Goal: Information Seeking & Learning: Learn about a topic

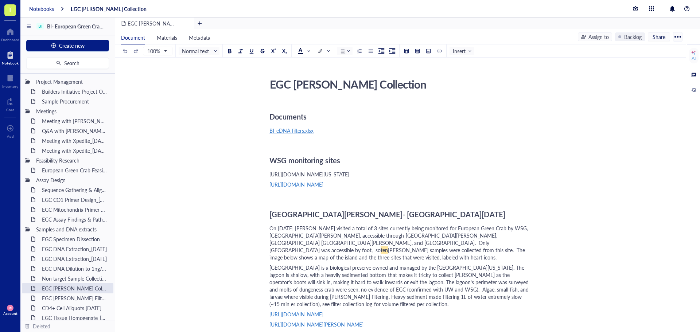
click at [39, 7] on div "Notebooks" at bounding box center [41, 8] width 25 height 7
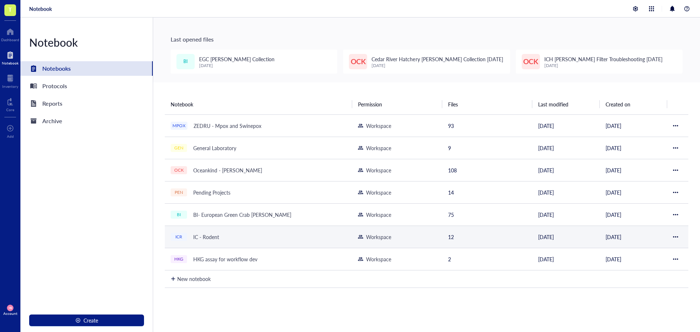
click at [204, 233] on div "IC - Rodent" at bounding box center [206, 237] width 32 height 10
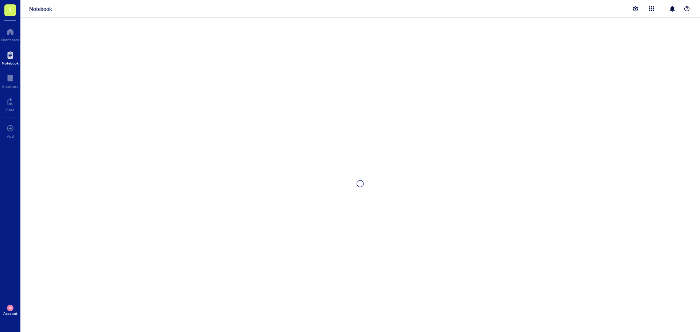
click at [204, 233] on div at bounding box center [359, 183] width 679 height 332
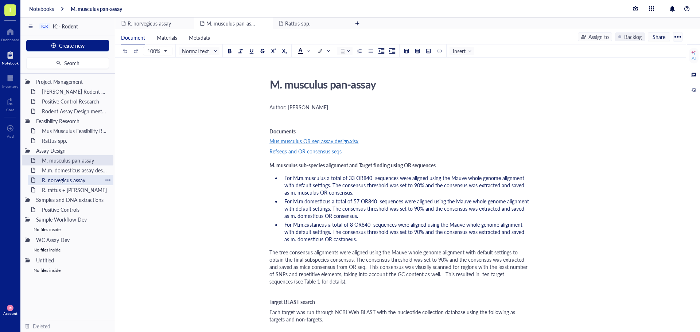
click at [84, 179] on div "R. norvegicus assay" at bounding box center [71, 180] width 64 height 10
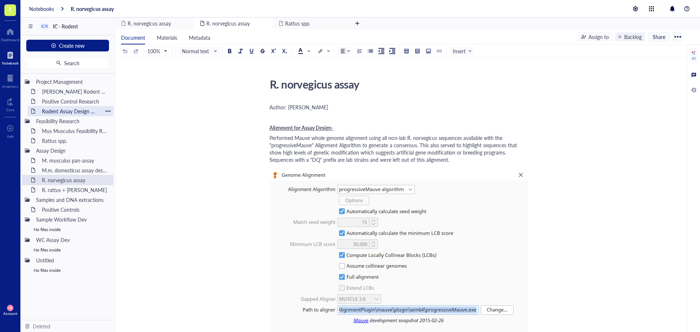
click at [58, 114] on div "Rodent Assay Design meeting_07AUG25" at bounding box center [71, 111] width 64 height 10
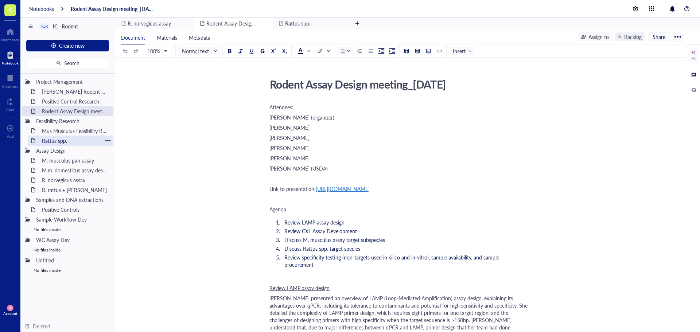
click at [59, 141] on div "Rattus spp." at bounding box center [71, 141] width 64 height 10
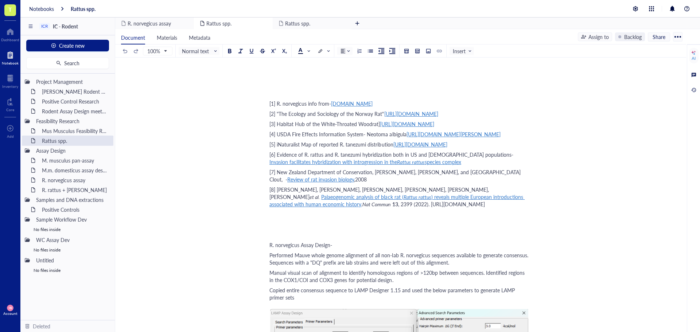
scroll to position [984, 0]
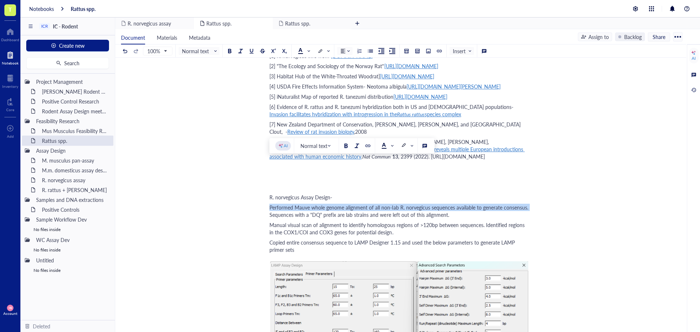
drag, startPoint x: 270, startPoint y: 163, endPoint x: 529, endPoint y: 163, distance: 259.4
copy span "Performed Mauve whole genome alignment of all non-lab R. norvegicus sequences a…"
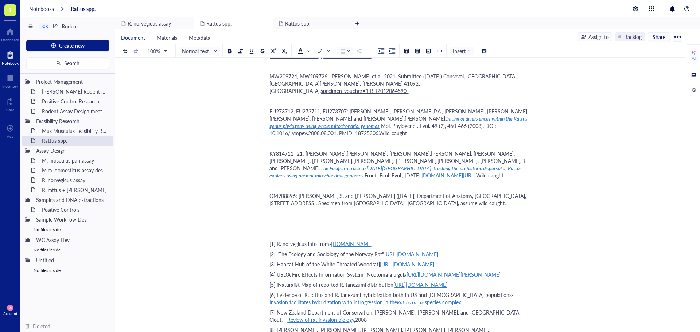
scroll to position [3226, 0]
click at [52, 180] on div "R. norvegicus assay" at bounding box center [71, 180] width 64 height 10
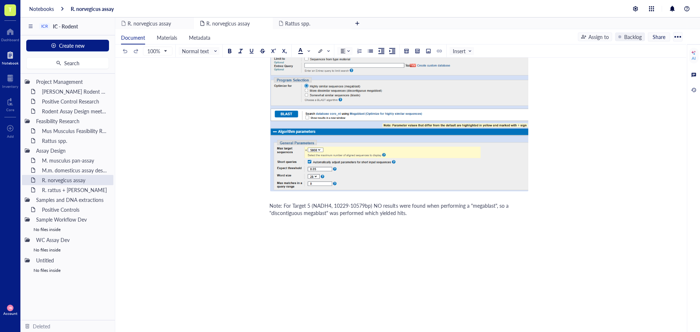
scroll to position [4668, 0]
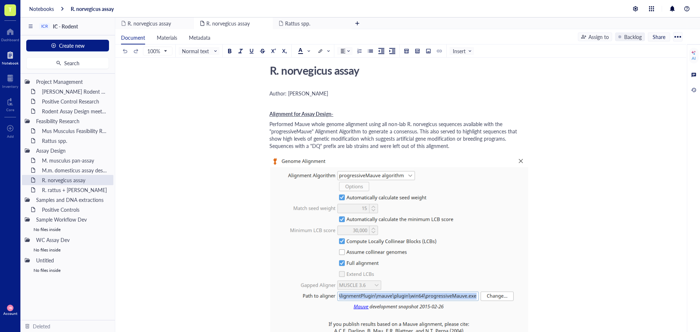
scroll to position [0, 0]
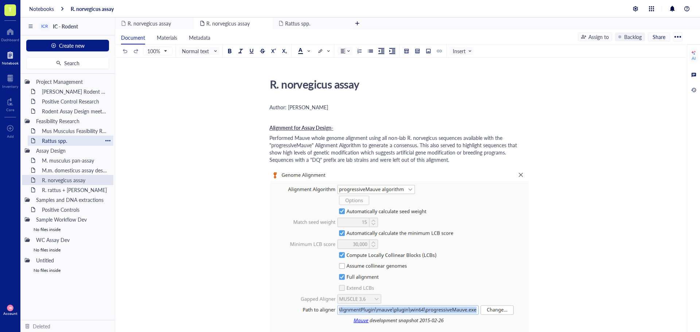
click at [47, 139] on div "Rattus spp." at bounding box center [71, 141] width 64 height 10
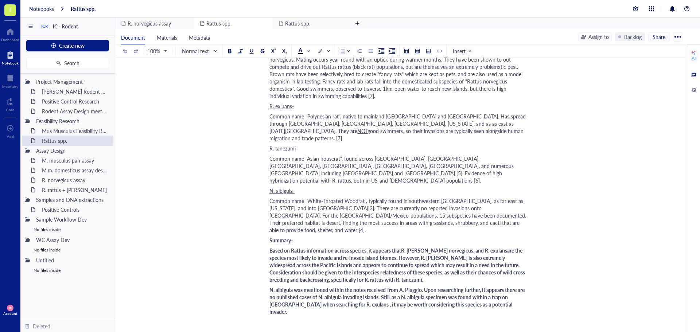
scroll to position [239, 0]
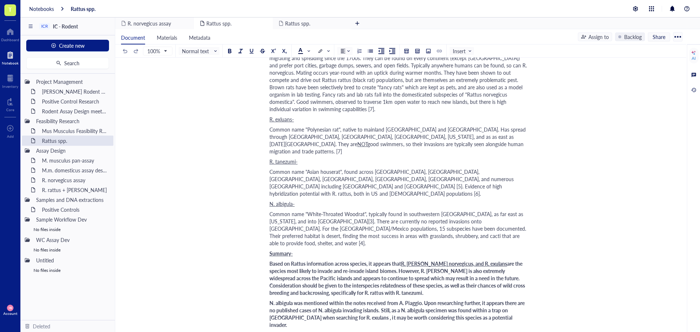
click at [63, 129] on div "Mus Musculus Feasibility Research" at bounding box center [71, 131] width 64 height 10
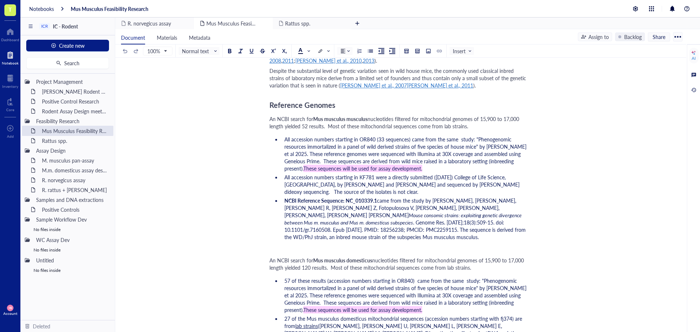
scroll to position [437, 0]
click at [301, 100] on span "Reference Genomes" at bounding box center [302, 105] width 66 height 10
copy span "Reference Genomes"
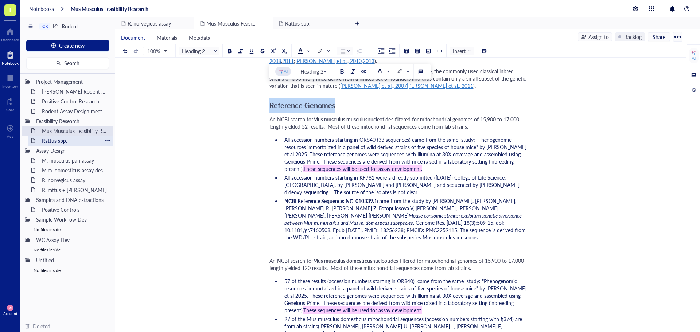
click at [57, 143] on div "Rattus spp." at bounding box center [71, 141] width 64 height 10
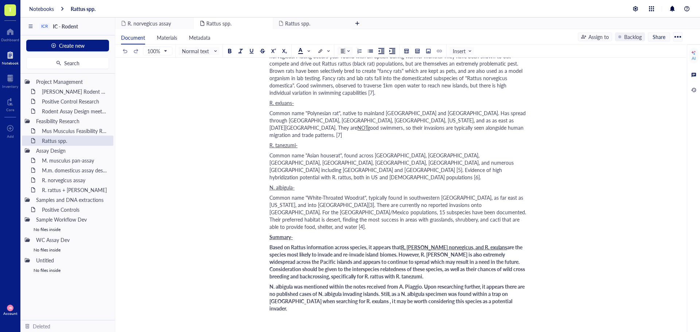
scroll to position [364, 0]
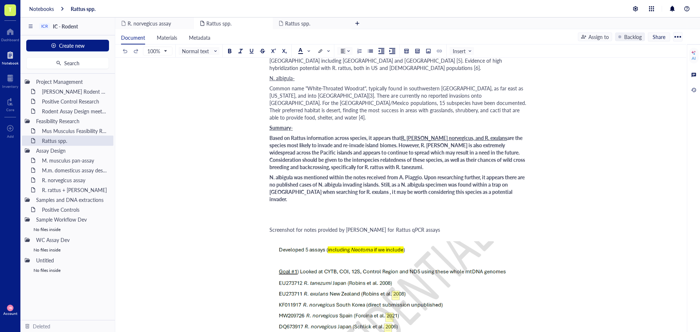
click at [273, 216] on div "﻿" at bounding box center [398, 219] width 259 height 7
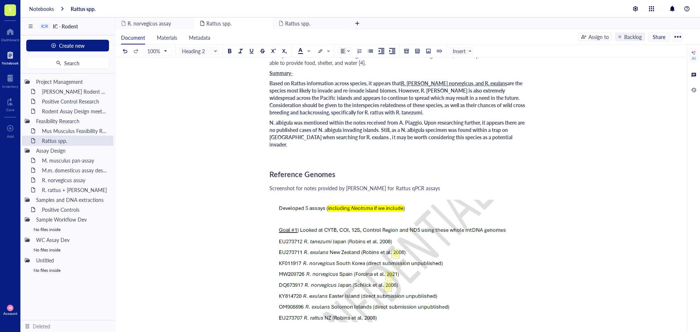
scroll to position [437, 0]
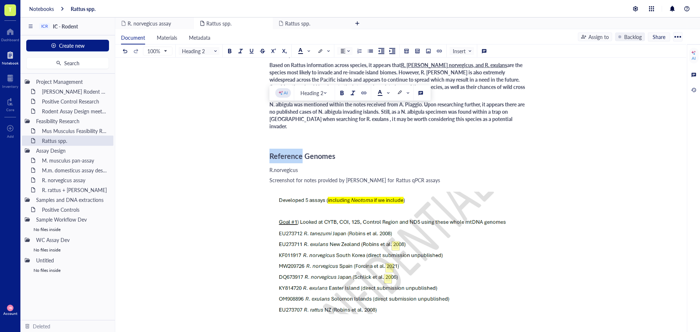
drag, startPoint x: 301, startPoint y: 112, endPoint x: 271, endPoint y: 111, distance: 30.2
click at [271, 151] on span "Reference Genomes" at bounding box center [302, 156] width 66 height 10
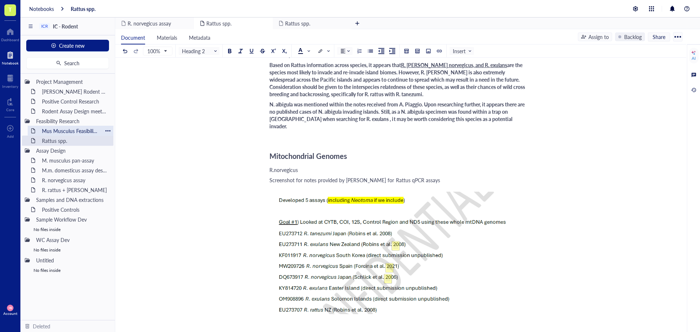
click at [62, 133] on div "Mus Musculus Feasibility Research" at bounding box center [71, 131] width 64 height 10
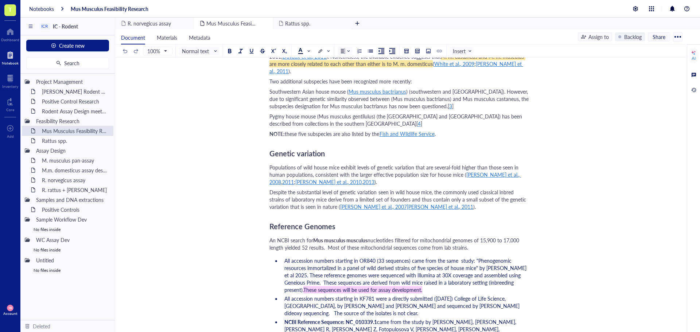
scroll to position [328, 0]
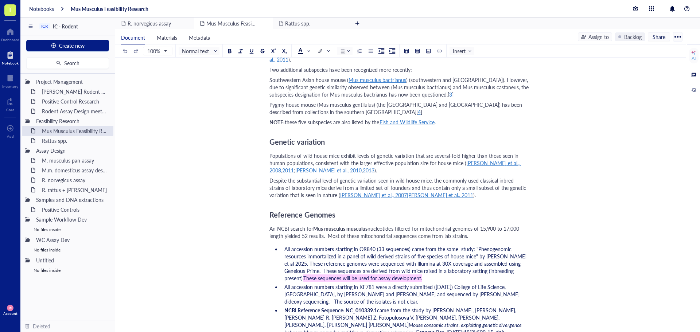
click at [301, 209] on span "Reference Genomes" at bounding box center [302, 214] width 66 height 10
click at [64, 141] on div "Rattus spp." at bounding box center [71, 141] width 64 height 10
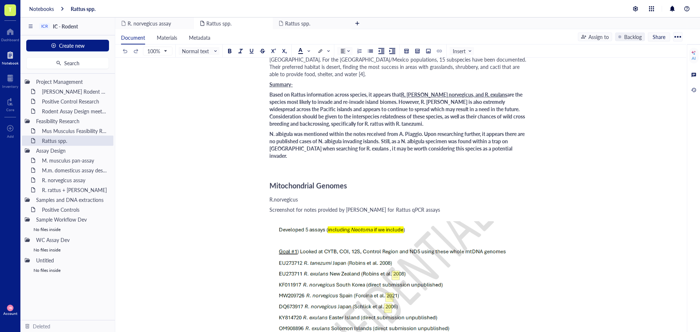
scroll to position [401, 0]
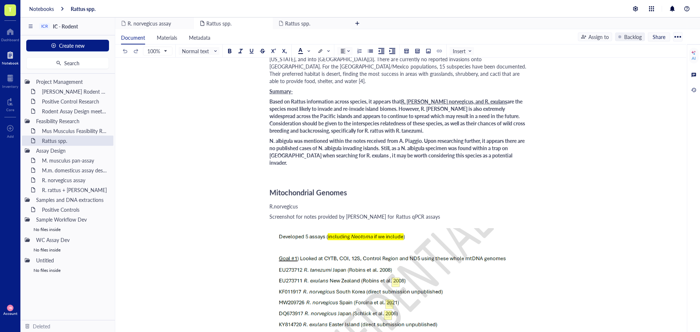
click at [290, 203] on span "R.norvegicus" at bounding box center [283, 206] width 28 height 7
click at [203, 51] on span "Normal text" at bounding box center [200, 51] width 36 height 7
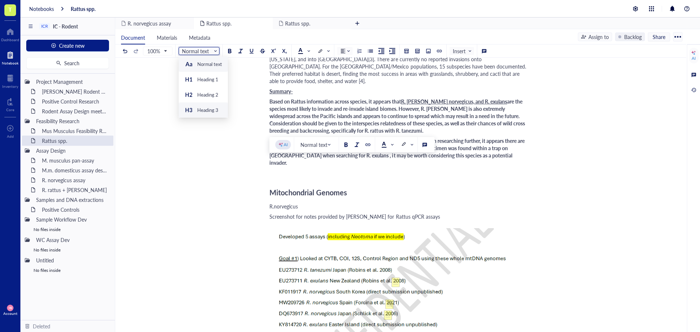
click at [203, 113] on div "Heading 3" at bounding box center [207, 110] width 21 height 7
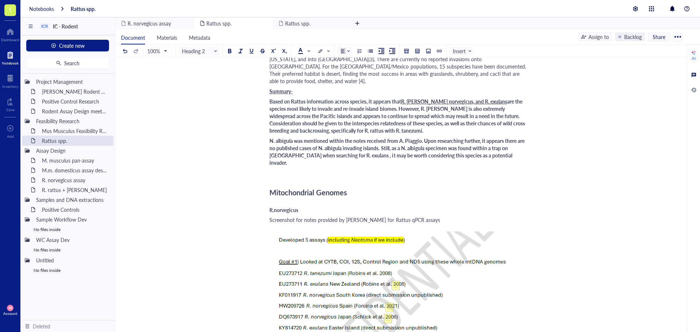
click at [303, 207] on div "R.norvegicus" at bounding box center [398, 210] width 259 height 6
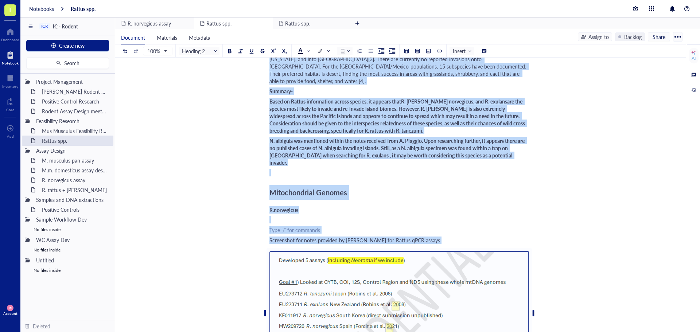
click at [422, 137] on span "N. albigula was mentioned within the notes received from A. Piaggio. Upon resea…" at bounding box center [397, 151] width 256 height 29
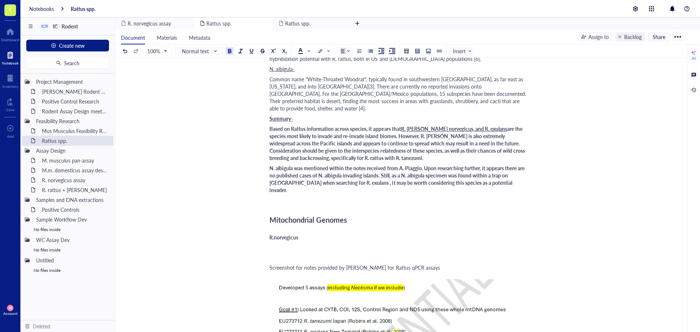
scroll to position [474, 0]
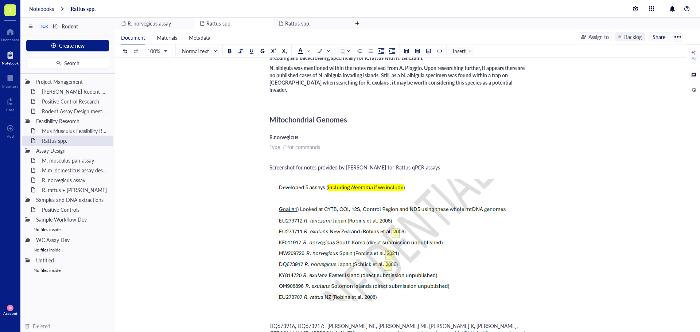
click at [276, 143] on div "﻿ Type ‘/’ for commands" at bounding box center [398, 146] width 259 height 7
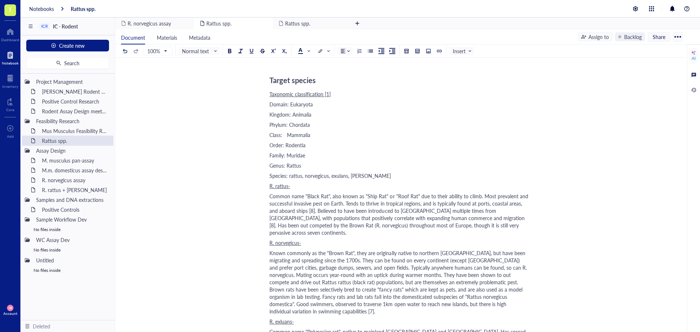
scroll to position [0, 0]
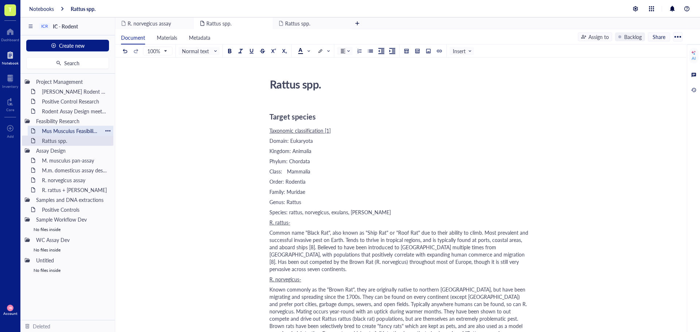
click at [52, 133] on div "Mus Musculus Feasibility Research" at bounding box center [71, 131] width 64 height 10
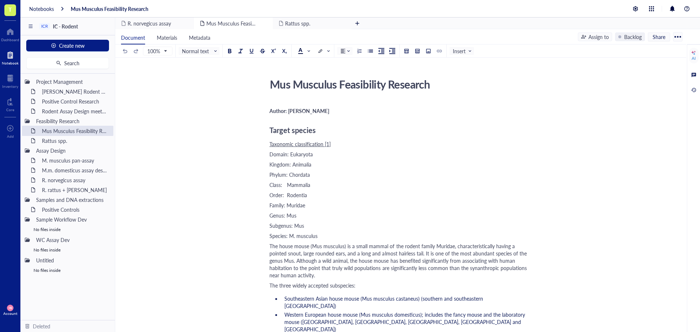
click at [300, 111] on span "Author: Maria Baron" at bounding box center [299, 110] width 60 height 7
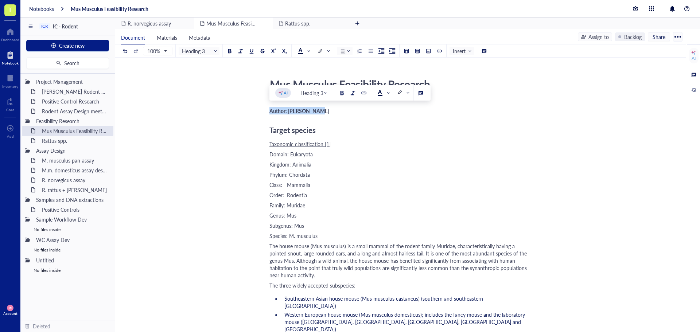
copy span "Author: Maria Baron"
click at [50, 140] on div "Rattus spp." at bounding box center [71, 141] width 64 height 10
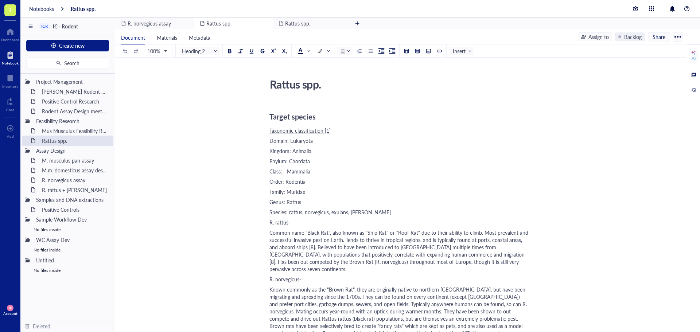
click at [270, 114] on span "Target species" at bounding box center [292, 116] width 46 height 10
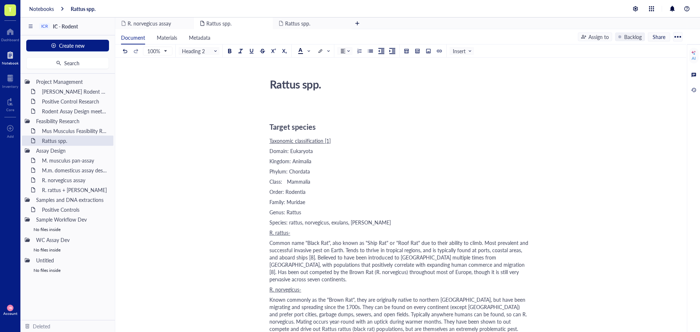
click at [272, 109] on div "﻿" at bounding box center [398, 106] width 259 height 7
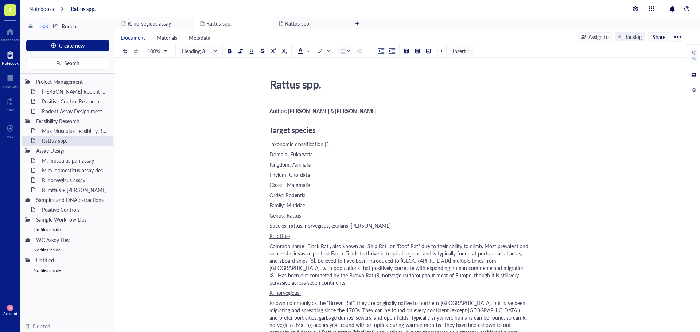
click at [343, 111] on span "Author: Maria Baron & David DAy" at bounding box center [322, 110] width 107 height 7
click at [351, 239] on div "R. rattus-" at bounding box center [398, 235] width 259 height 7
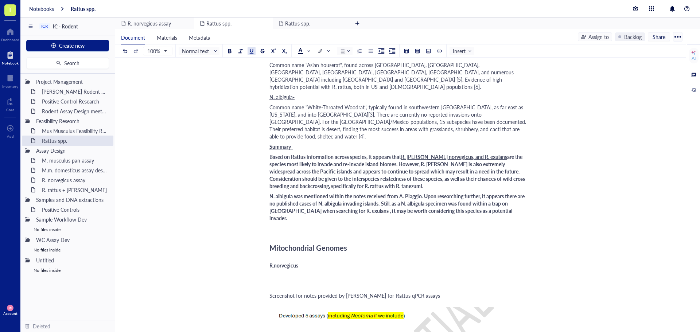
scroll to position [364, 0]
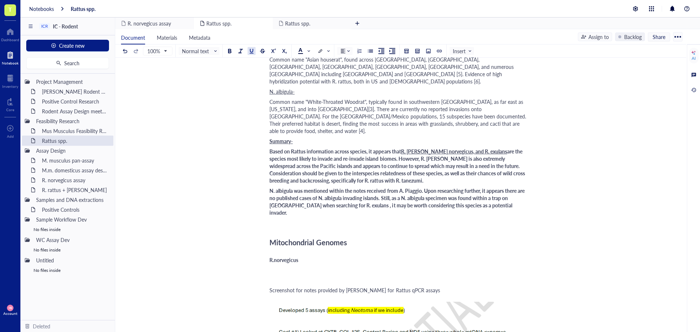
click at [271, 266] on div "﻿" at bounding box center [398, 269] width 259 height 7
click at [63, 133] on div "Mus Musculus Feasibility Research" at bounding box center [71, 131] width 64 height 10
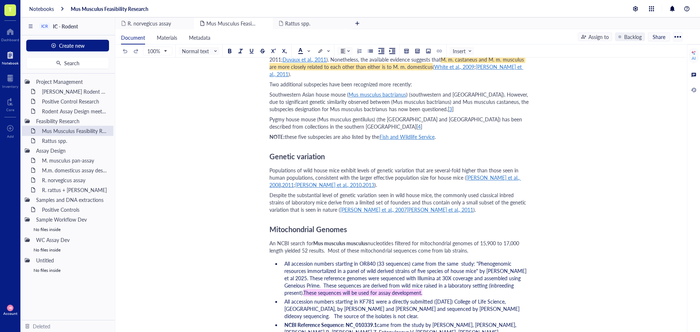
scroll to position [328, 0]
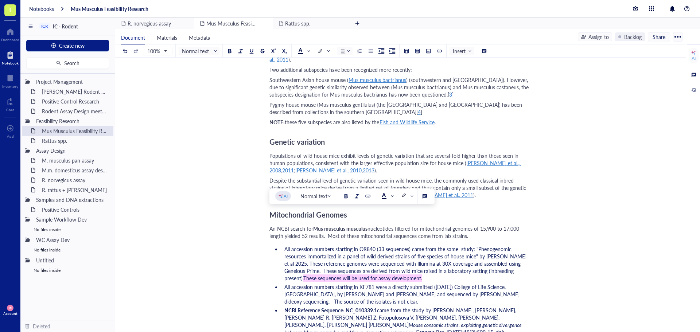
drag, startPoint x: 269, startPoint y: 213, endPoint x: 470, endPoint y: 220, distance: 200.9
click at [470, 225] on div "An NCBI search for Mus musculus musculus nucleotides filtered for mitochondrial…" at bounding box center [398, 232] width 259 height 15
copy div "An NCBI search for Mus musculus musculus nucleotides filtered for mitochondrial…"
click at [50, 139] on div "Rattus spp." at bounding box center [71, 141] width 64 height 10
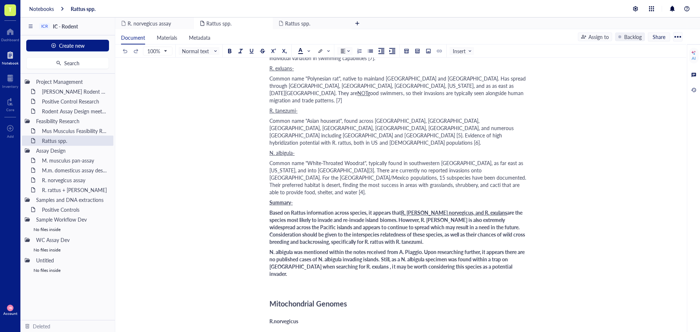
scroll to position [401, 0]
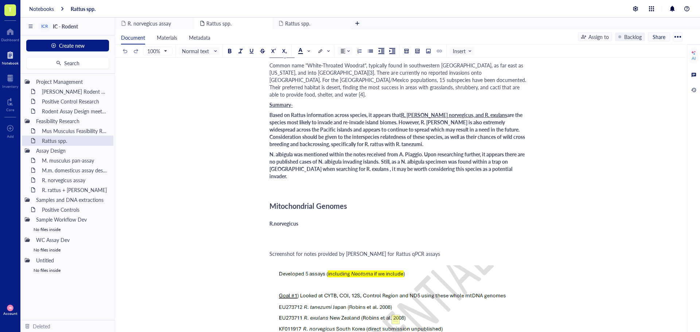
click at [271, 230] on div "﻿" at bounding box center [398, 233] width 259 height 7
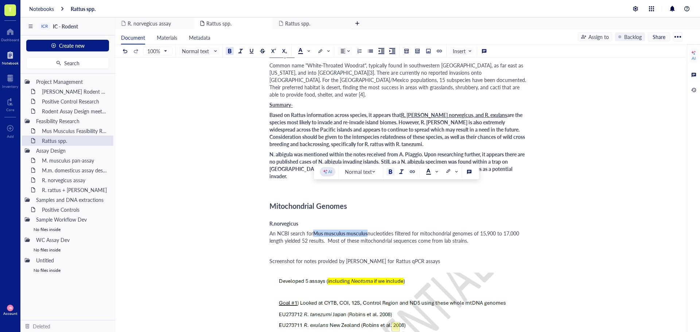
drag, startPoint x: 367, startPoint y: 191, endPoint x: 315, endPoint y: 189, distance: 52.1
click at [315, 230] on span "Mus musculus musculus" at bounding box center [340, 233] width 54 height 7
click at [432, 230] on span "nucleotides filtered for mitochondrial genomes of 15,900 to 17,000 length yield…" at bounding box center [395, 237] width 252 height 15
click at [292, 230] on span "nucleotides filtered for mitochondrial genomes of 15,900 to 17,000 length yield…" at bounding box center [395, 237] width 252 height 15
click at [472, 230] on div "An NCBI search for Rattus norvegicus nucleotides filtered for mitochondrial gen…" at bounding box center [398, 237] width 259 height 15
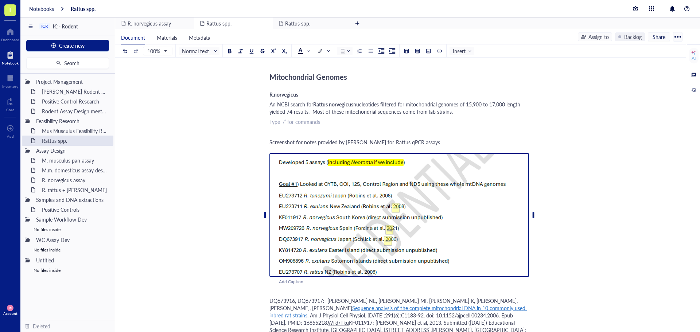
scroll to position [546, 0]
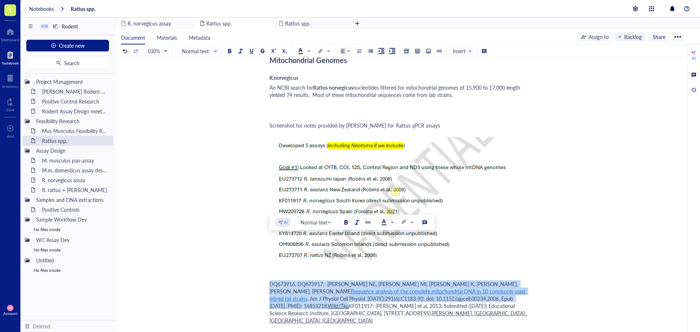
drag, startPoint x: 504, startPoint y: 256, endPoint x: 269, endPoint y: 241, distance: 236.2
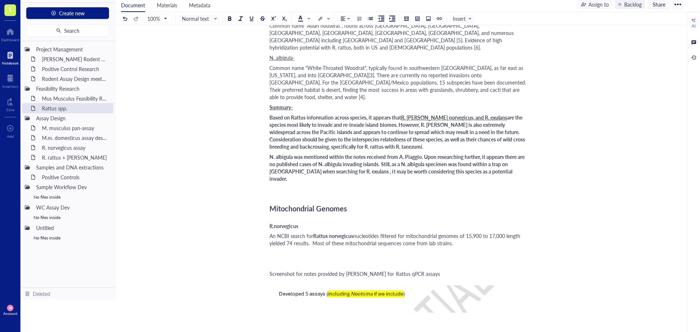
scroll to position [345, 0]
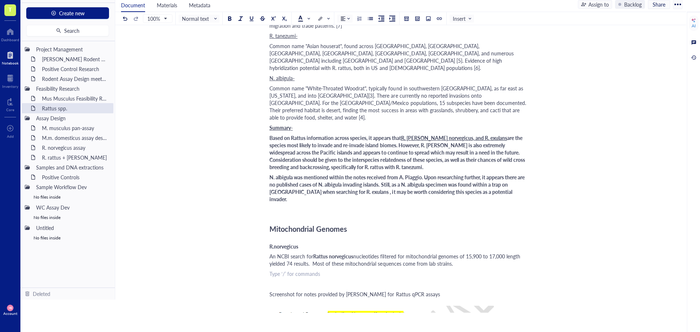
click at [287, 270] on div "﻿ Type ‘/’ for commands" at bounding box center [398, 273] width 259 height 7
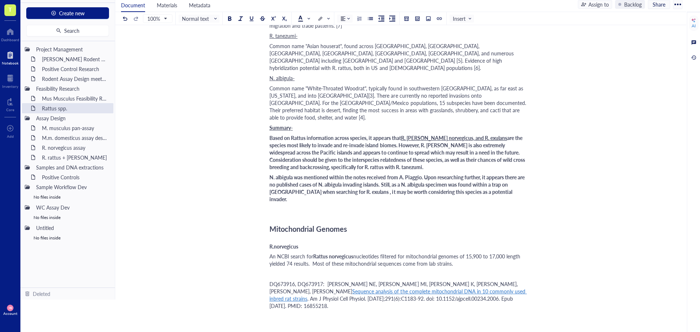
click at [270, 280] on span "DQ673916, DQ673917: [PERSON_NAME] NE, [PERSON_NAME] MI, [PERSON_NAME] K, [PERSO…" at bounding box center [394, 287] width 250 height 15
click at [322, 280] on span "DQ673916, DQ673917: [PERSON_NAME] NE, [PERSON_NAME] MI, [PERSON_NAME] K, [PERSO…" at bounding box center [394, 287] width 250 height 15
click at [326, 280] on span "DQ673916, DQ673917: [PERSON_NAME] NE, [PERSON_NAME] MI, [PERSON_NAME] K, [PERSO…" at bounding box center [394, 287] width 250 height 15
drag, startPoint x: 346, startPoint y: 240, endPoint x: 359, endPoint y: 243, distance: 12.6
click at [346, 280] on span "DQ673916, DQ673917: only two sequences Schlick NE, Jensen-Seaman MI, Orlebeke K…" at bounding box center [395, 287] width 253 height 15
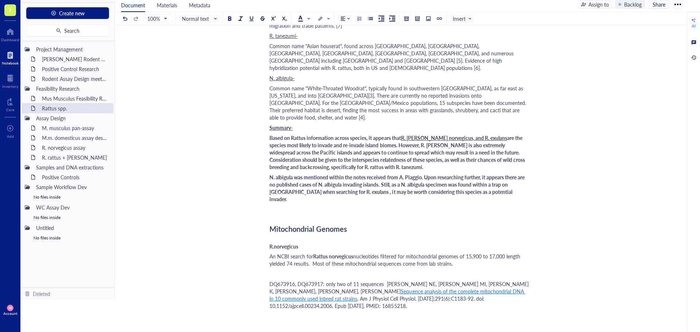
click at [386, 280] on span "DQ673916, DQ673917: only two of 11 sequences Schlick NE, Jensen-Seaman MI, Orle…" at bounding box center [399, 287] width 260 height 15
click at [386, 280] on span "DQ673916, DQ673917: only two of 11 sequences are from wild origin. Schlick NE, …" at bounding box center [397, 287] width 256 height 15
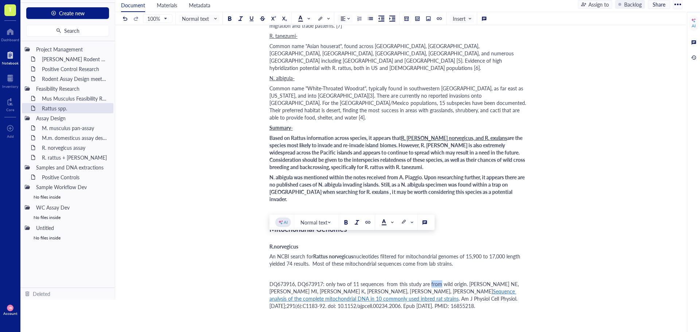
drag, startPoint x: 440, startPoint y: 240, endPoint x: 429, endPoint y: 239, distance: 11.4
click at [429, 280] on span "DQ673916, DQ673917: only two of 11 sequences from this study are from wild orig…" at bounding box center [394, 287] width 251 height 15
click at [431, 280] on div "DQ673916, DQ673917: only two of 11 sequences from this study are of wild origin…" at bounding box center [398, 294] width 259 height 29
click at [277, 270] on div "﻿" at bounding box center [398, 273] width 259 height 7
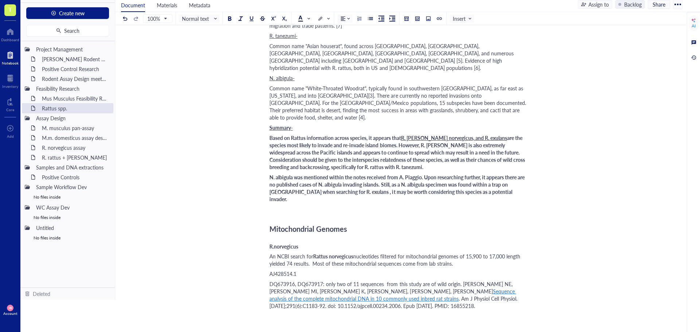
click at [311, 270] on div "AJ428514.1" at bounding box center [398, 273] width 259 height 7
click at [68, 132] on div "M. musculus pan-assay" at bounding box center [71, 128] width 64 height 10
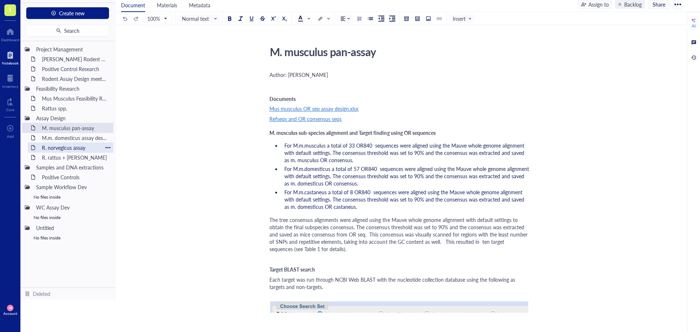
click at [70, 149] on div "R. norvegicus assay" at bounding box center [71, 147] width 64 height 10
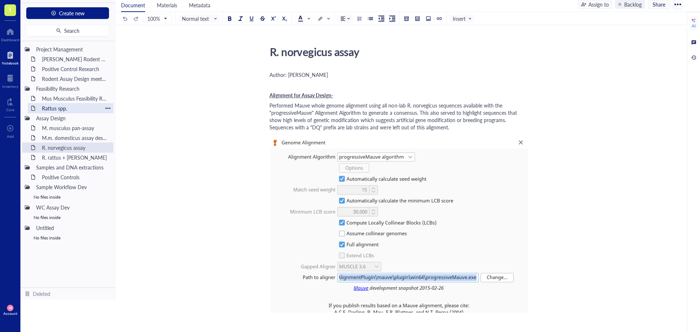
click at [54, 105] on div "Rattus spp." at bounding box center [71, 108] width 64 height 10
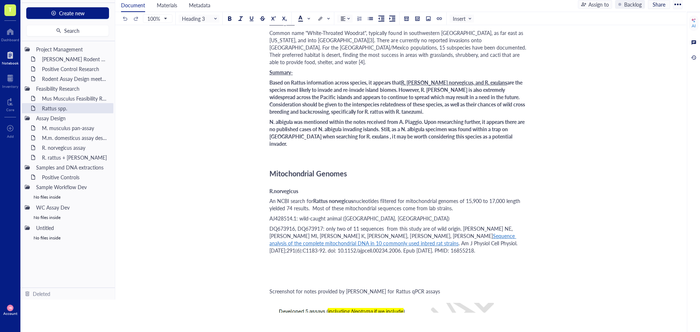
scroll to position [437, 0]
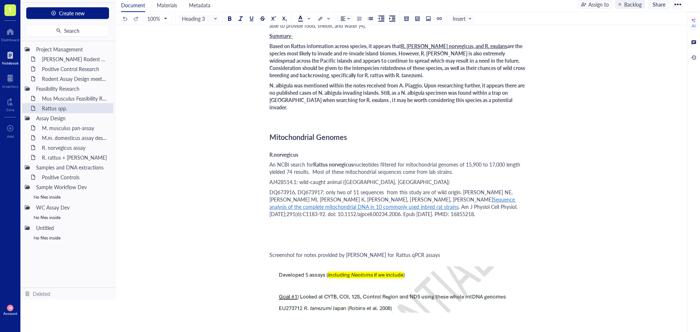
click at [271, 231] on div "﻿" at bounding box center [398, 234] width 259 height 7
click at [463, 161] on div "An NCBI search for Rattus norvegicus nucleotides filtered for mitochondrial gen…" at bounding box center [398, 168] width 259 height 15
click at [411, 178] on div "AJ428514.1: wild-caught animal ([GEOGRAPHIC_DATA], [GEOGRAPHIC_DATA])" at bounding box center [398, 181] width 259 height 7
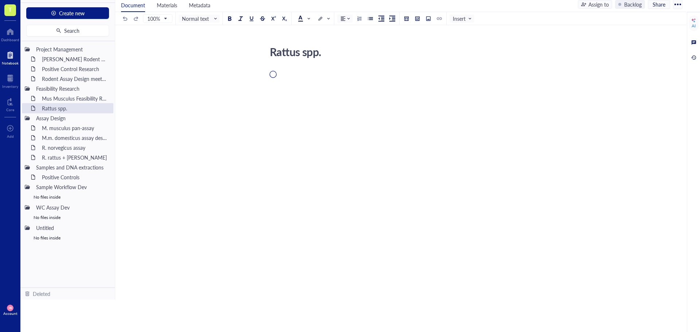
click at [244, 112] on div "Rattus spp. Rattus spp." at bounding box center [399, 130] width 568 height 175
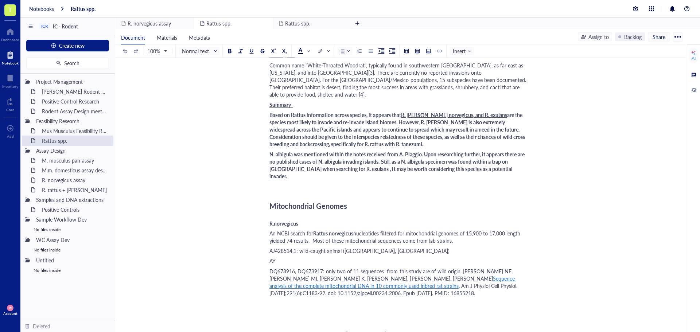
scroll to position [437, 0]
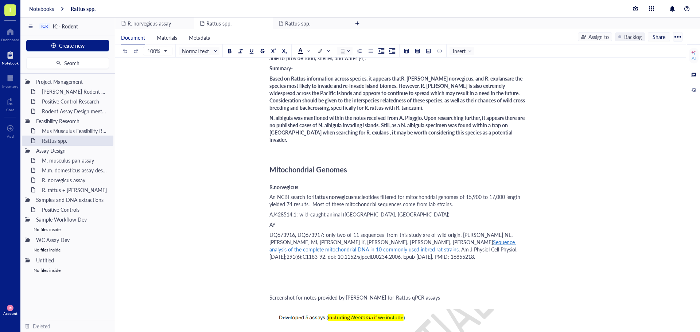
click at [276, 221] on div "AY" at bounding box center [398, 224] width 259 height 7
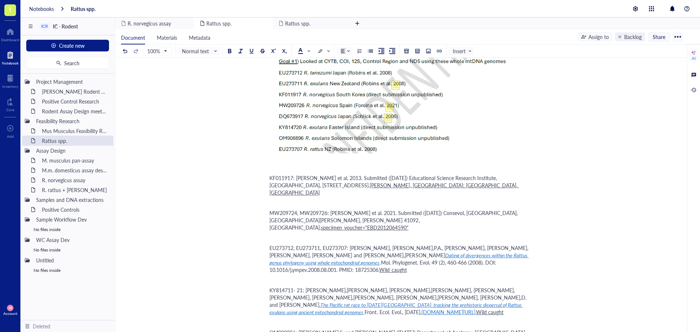
scroll to position [692, 0]
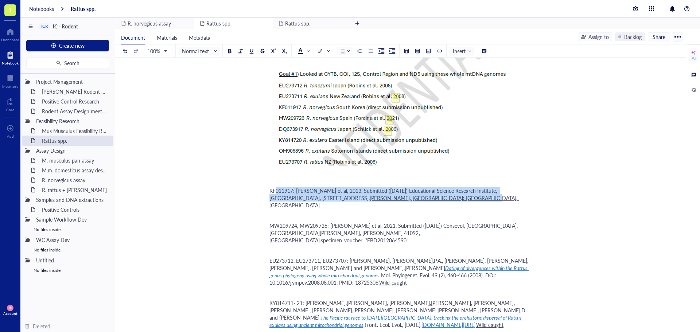
drag, startPoint x: 286, startPoint y: 176, endPoint x: 269, endPoint y: 160, distance: 22.9
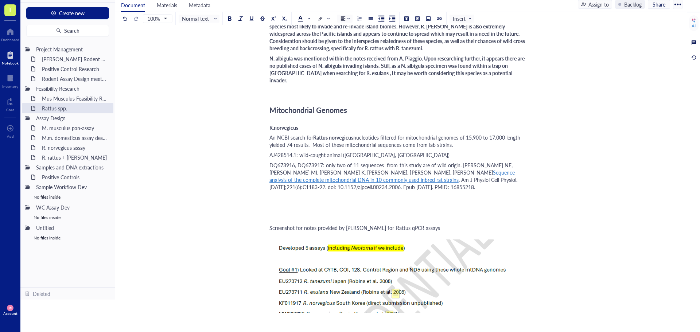
scroll to position [388, 0]
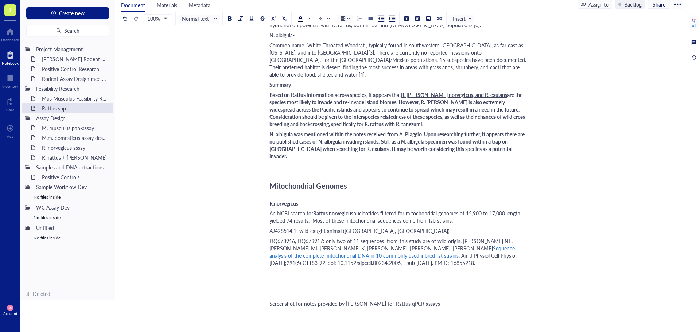
click at [273, 269] on div "﻿" at bounding box center [398, 272] width 259 height 7
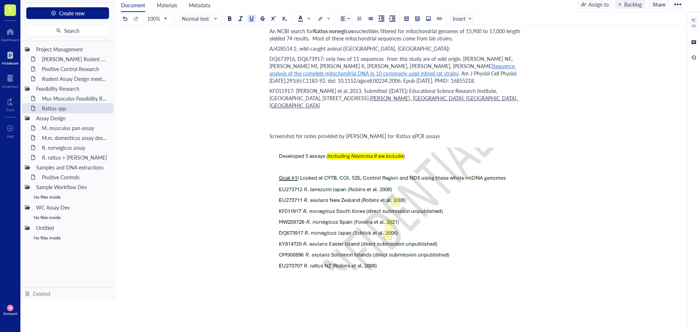
scroll to position [607, 0]
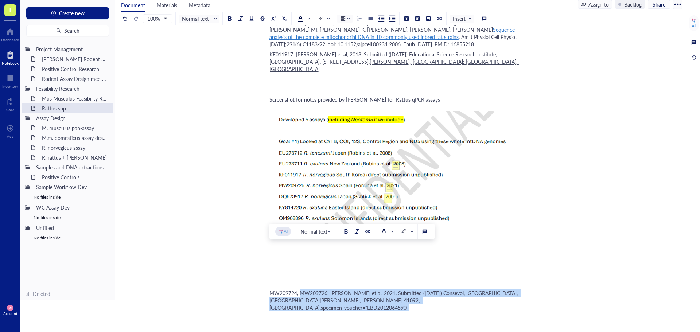
drag, startPoint x: 299, startPoint y: 249, endPoint x: 448, endPoint y: 256, distance: 148.8
click at [448, 289] on div "MW209724, MW209726: Forcina et al. 2021. Submitted (04-NOV-2020) Consevol, Dona…" at bounding box center [398, 300] width 259 height 22
copy div "MW209726: Forcina et al. 2021. Submitted (04-NOV-2020) Consevol, Donana Biologi…"
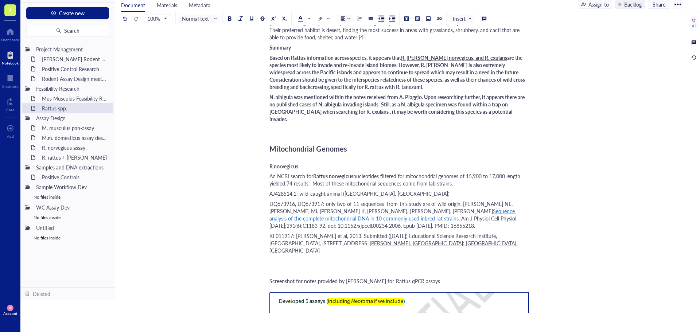
scroll to position [425, 0]
click at [278, 258] on div "﻿" at bounding box center [398, 261] width 259 height 7
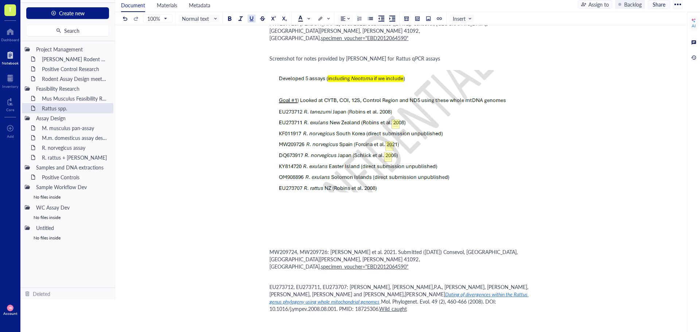
scroll to position [680, 0]
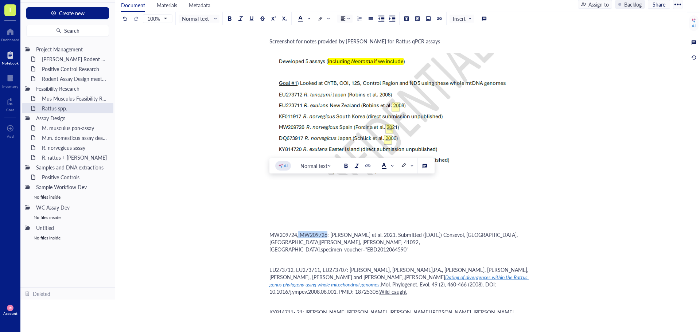
drag, startPoint x: 327, startPoint y: 184, endPoint x: 298, endPoint y: 184, distance: 28.8
click at [298, 231] on span "MW209724, MW209726: [PERSON_NAME] et al. 2021. Submitted ([DATE]) Consevol, [GE…" at bounding box center [394, 242] width 250 height 22
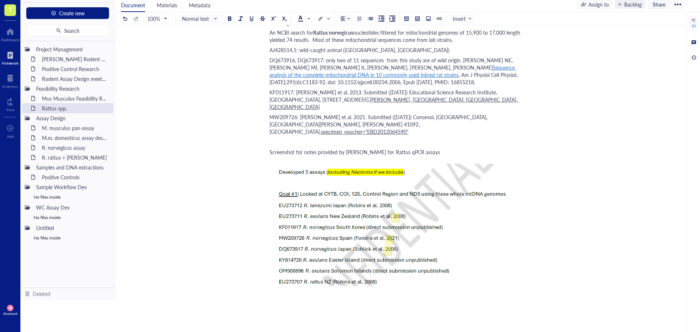
scroll to position [571, 0]
click at [271, 330] on div "﻿" at bounding box center [398, 333] width 259 height 7
click at [271, 330] on span "Rattus rattus" at bounding box center [283, 333] width 29 height 7
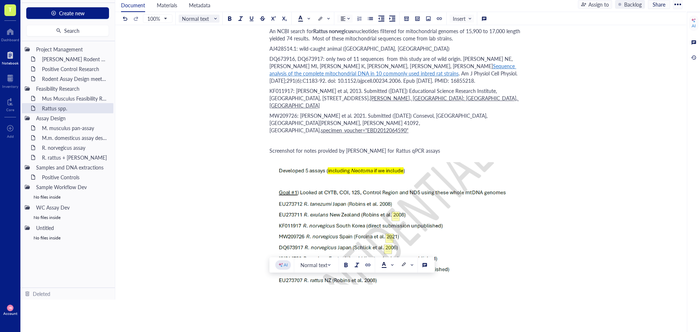
click at [213, 20] on span "Normal text" at bounding box center [200, 18] width 36 height 7
click at [214, 79] on div "Heading 3" at bounding box center [207, 77] width 21 height 7
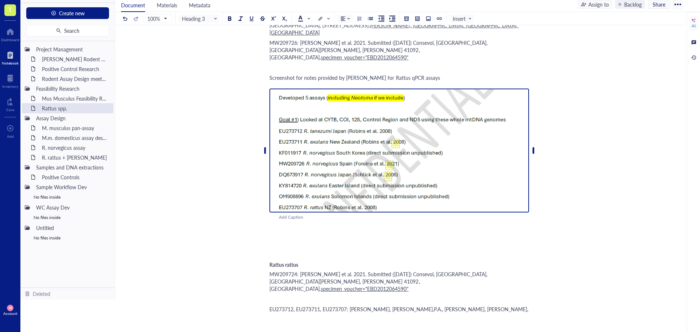
scroll to position [680, 0]
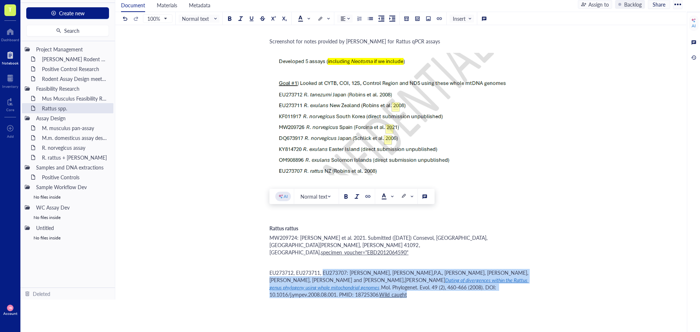
drag, startPoint x: 323, startPoint y: 215, endPoint x: 498, endPoint y: 231, distance: 175.6
click at [498, 269] on div "EU273712, EU273711, EU273707: Robins,J.H., McLenachan,P.A., Phillips,M.J., Crai…" at bounding box center [398, 283] width 259 height 29
copy div "EU273707: Robins,J.H., McLenachan,P.A., Phillips,M.J., Craig,L., Ross,H.A. and …"
click at [271, 259] on div "﻿" at bounding box center [398, 262] width 259 height 7
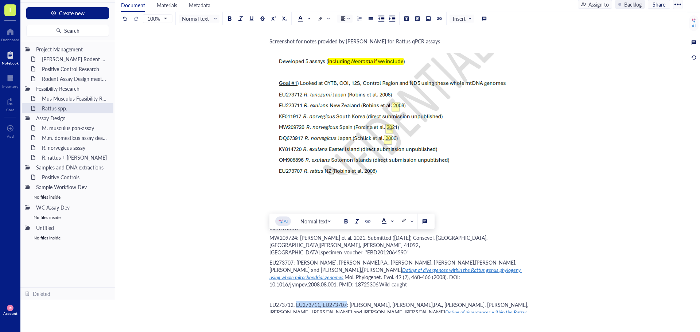
drag, startPoint x: 296, startPoint y: 238, endPoint x: 348, endPoint y: 238, distance: 51.7
click at [348, 301] on span "EU273712, EU273711, EU273707: [PERSON_NAME], [PERSON_NAME],P.A., [PERSON_NAME],…" at bounding box center [398, 308] width 259 height 15
click at [269, 301] on span "EU273712: [PERSON_NAME], [PERSON_NAME],P.A., [PERSON_NAME], [PERSON_NAME],[PERS…" at bounding box center [393, 308] width 248 height 15
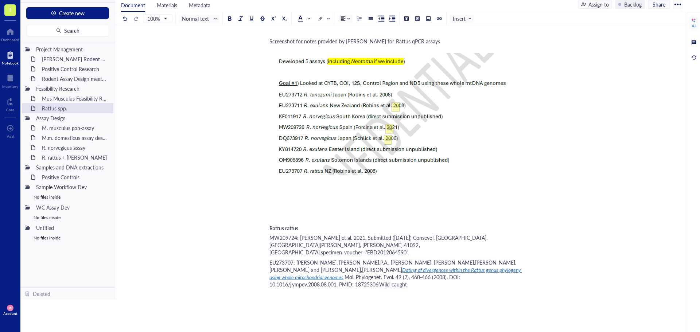
click at [276, 301] on span "[PERSON_NAME]" at bounding box center [289, 304] width 40 height 7
click at [229, 18] on div at bounding box center [229, 18] width 5 height 5
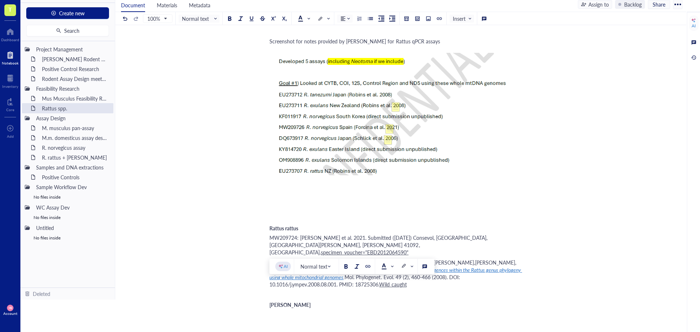
drag, startPoint x: 435, startPoint y: 299, endPoint x: 259, endPoint y: 284, distance: 176.3
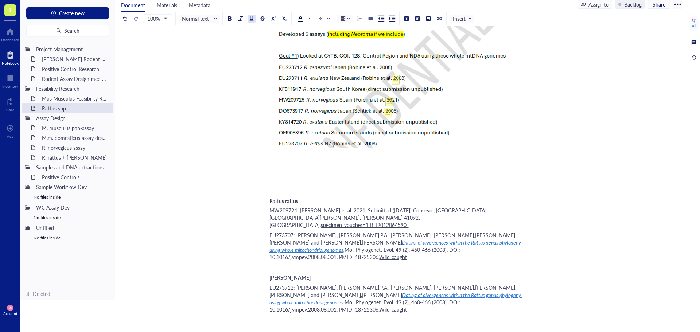
scroll to position [716, 0]
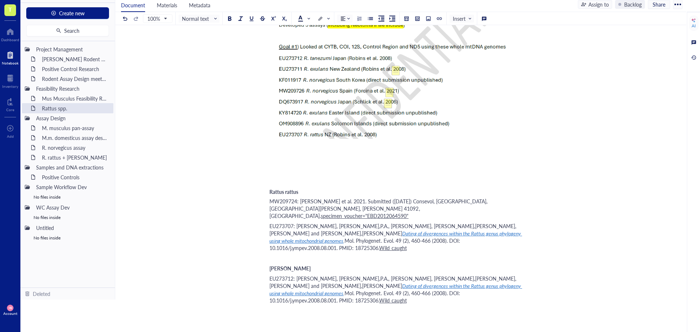
drag, startPoint x: 277, startPoint y: 278, endPoint x: 269, endPoint y: 266, distance: 15.5
click at [277, 317] on div "﻿" at bounding box center [398, 320] width 259 height 7
click at [274, 307] on div "﻿" at bounding box center [398, 310] width 259 height 7
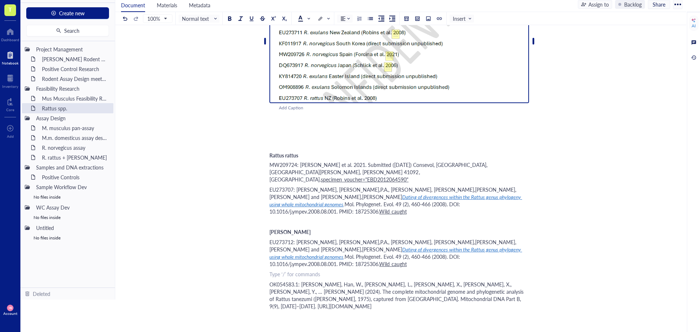
scroll to position [607, 0]
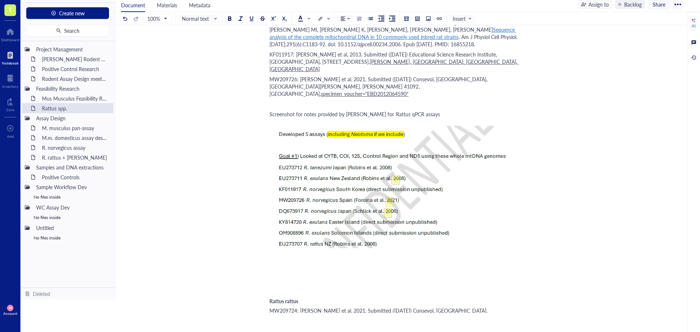
click at [323, 269] on div at bounding box center [398, 280] width 259 height 22
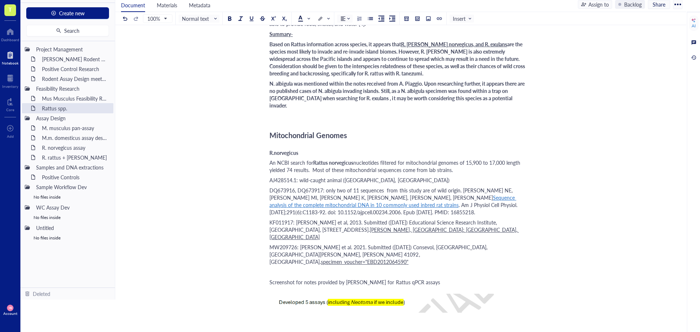
scroll to position [438, 0]
click at [438, 187] on div "DQ673916, DQ673917: only two of 11 sequences from this study are of wild origin…" at bounding box center [398, 201] width 259 height 29
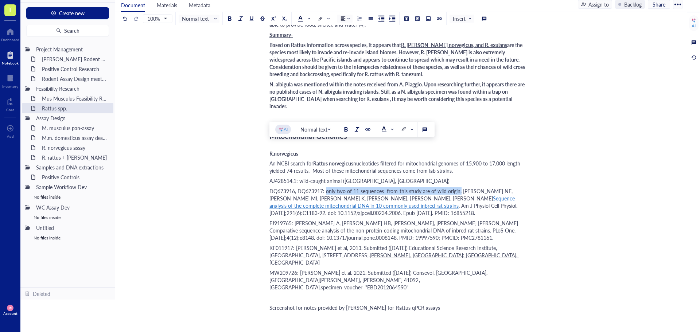
drag, startPoint x: 327, startPoint y: 147, endPoint x: 459, endPoint y: 148, distance: 131.5
click at [459, 187] on span "DQ673916, DQ673917: only two of 11 sequences from this study are of wild origin…" at bounding box center [391, 194] width 244 height 15
copy span "only two of 11 sequences from this study are of wild origin."
click at [294, 219] on span "FJ919765: Abhyankar A, Park HB, Tonolo G, Luthman H. Comparative sequence analy…" at bounding box center [394, 230] width 250 height 22
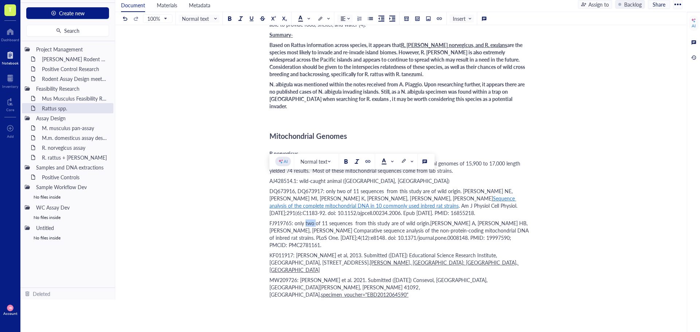
drag, startPoint x: 314, startPoint y: 180, endPoint x: 306, endPoint y: 179, distance: 8.8
click at [306, 219] on span "FJ919765: only two of 11 sequences from this study are of wild origin.Abhyankar…" at bounding box center [399, 233] width 260 height 29
drag, startPoint x: 314, startPoint y: 180, endPoint x: 351, endPoint y: 181, distance: 36.4
click at [351, 219] on span "FJ919765: only tihs of 11 sequences from this study are of wild origin.Abhyanka…" at bounding box center [399, 233] width 260 height 29
click at [429, 219] on span "FJ919765: only tihs of 11 sequences from this study are of wild origin.Abhyanka…" at bounding box center [399, 233] width 260 height 29
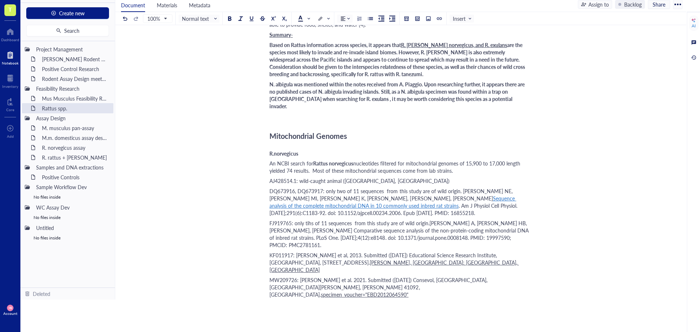
click at [428, 219] on span "FJ919765: only tihs of 11 sequences from this study are of wild origin.Abhyanka…" at bounding box center [399, 233] width 260 height 29
drag, startPoint x: 384, startPoint y: 178, endPoint x: 305, endPoint y: 179, distance: 79.4
click at [305, 219] on span "FJ919765: only tihs of 11 sequences from this study are of wild origin. Abhyank…" at bounding box center [399, 233] width 260 height 29
click at [399, 219] on span "FJ919765: only this sequence is of wild origin. [PERSON_NAME] A, [PERSON_NAME] …" at bounding box center [392, 233] width 247 height 29
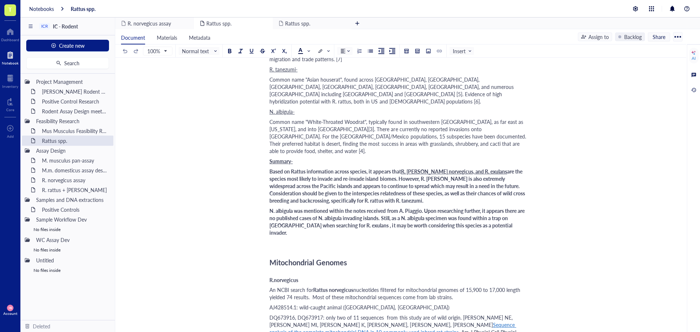
scroll to position [437, 0]
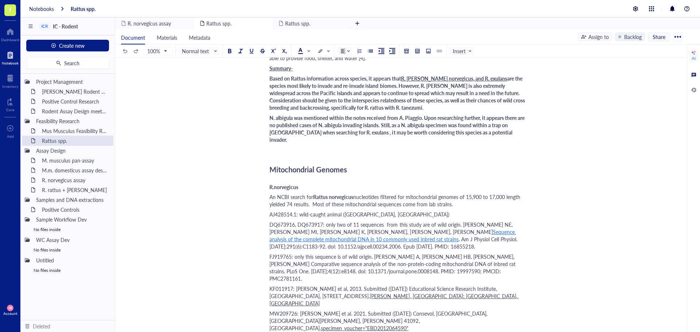
click at [450, 193] on span "nucleotides filtered for mitochondrial genomes of 15,900 to 17,000 length yield…" at bounding box center [395, 200] width 252 height 15
drag, startPoint x: 453, startPoint y: 160, endPoint x: 516, endPoint y: 160, distance: 63.0
click at [516, 193] on span "nucleotides filtered for mitochondrial genomes of 15,900 to 17,000 length yield…" at bounding box center [395, 200] width 252 height 15
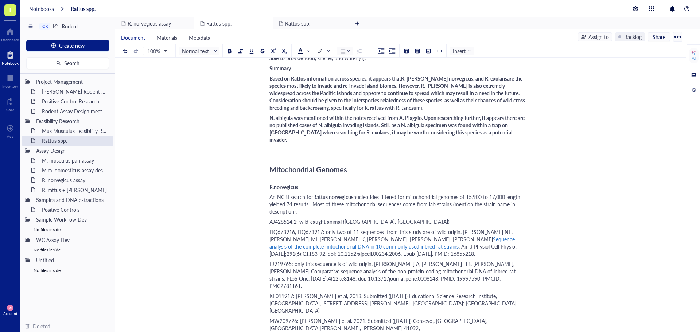
click at [360, 193] on div "An NCBI search for Rattus norvegicus nucleotides filtered for mitochondrial gen…" at bounding box center [398, 204] width 259 height 22
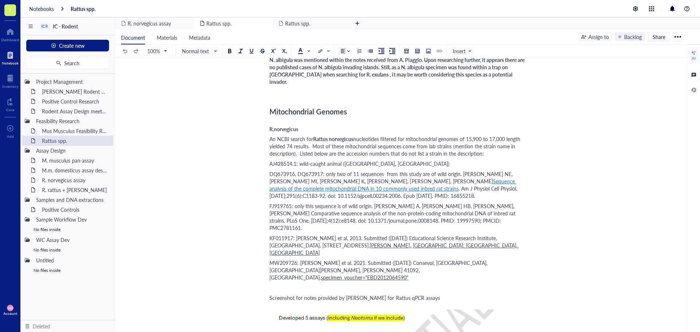
scroll to position [510, 0]
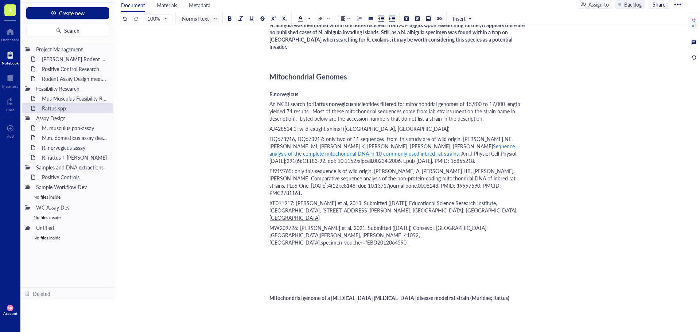
scroll to position [528, 0]
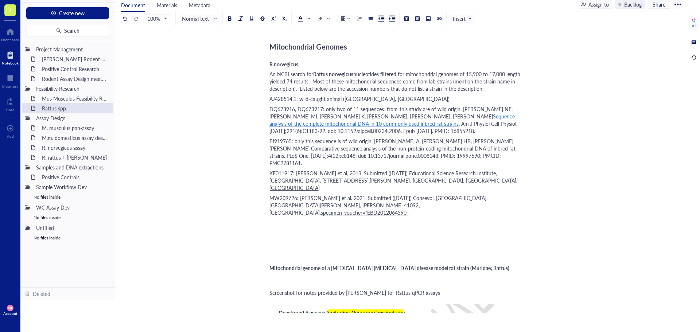
click at [270, 264] on span "Mitochondrial genome of a [MEDICAL_DATA] [MEDICAL_DATA] disease model rat strai…" at bounding box center [389, 267] width 240 height 7
click at [269, 264] on span "Mitochondrial genome of a multiple myeloma bone cancer disease model rat strain…" at bounding box center [389, 267] width 240 height 7
paste div
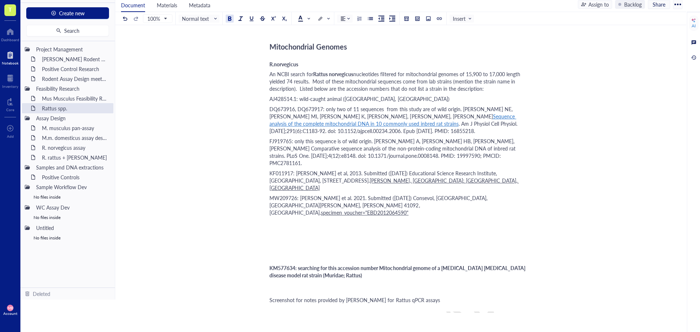
click at [270, 264] on span "KM577634: searching for this accession number Mitochondrial genome of a multipl…" at bounding box center [397, 271] width 257 height 15
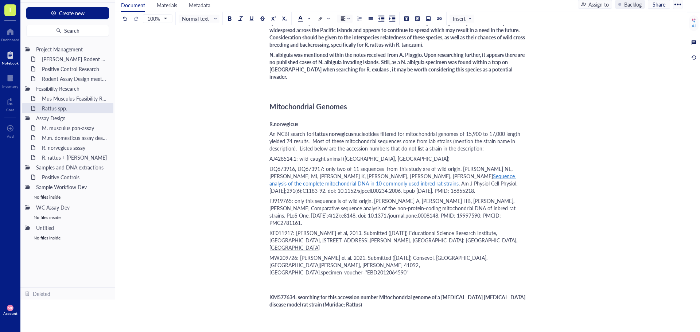
scroll to position [468, 0]
click at [270, 278] on div "KM577634: searching for this accession number Mitochondrial genome of a multipl…" at bounding box center [398, 300] width 259 height 44
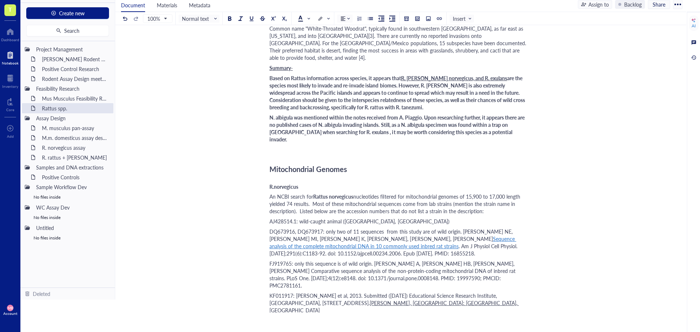
scroll to position [482, 0]
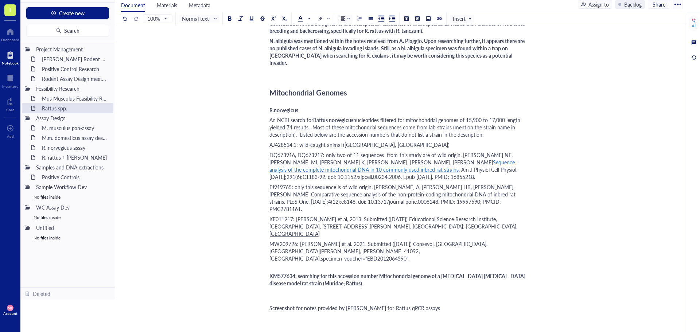
click at [364, 265] on div "KM577634: searching for this accession number Mitochondrial genome of a multipl…" at bounding box center [398, 283] width 259 height 36
click at [380, 272] on span "KM577634: searching for this accession number Mitochondrial genome of a multipl…" at bounding box center [397, 279] width 257 height 15
click at [444, 272] on span "KM577634: searching for this accession number, the associates study was foud: M…" at bounding box center [389, 279] width 241 height 15
click at [444, 265] on div "KM577634: searching for this accession number, the associates study was found: …" at bounding box center [398, 283] width 259 height 36
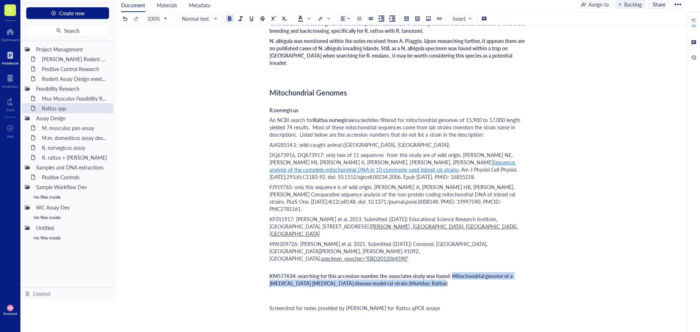
drag, startPoint x: 454, startPoint y: 218, endPoint x: 458, endPoint y: 222, distance: 6.2
click at [458, 265] on div "KM577634: searching for this accession number, the associates study was found: …" at bounding box center [398, 283] width 259 height 36
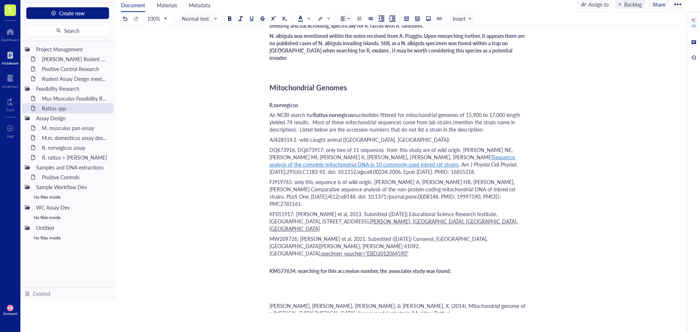
scroll to position [495, 0]
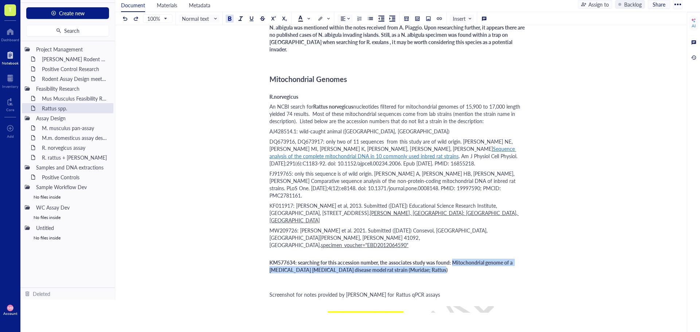
drag, startPoint x: 454, startPoint y: 204, endPoint x: 458, endPoint y: 210, distance: 6.8
click at [458, 251] on div "KM577634: searching for this accession number, the associates study was found: …" at bounding box center [398, 269] width 259 height 36
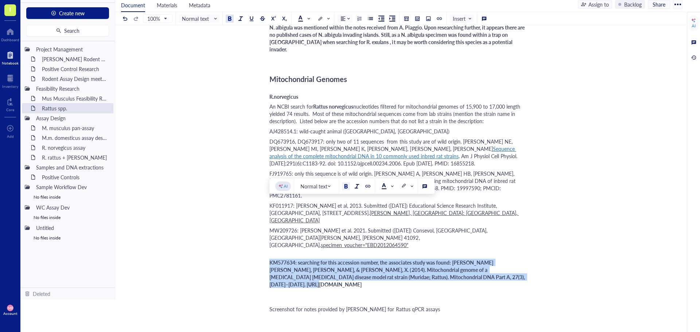
drag, startPoint x: 270, startPoint y: 204, endPoint x: 494, endPoint y: 219, distance: 224.2
click at [494, 251] on div "KM577634: searching for this accession number, the associates study was found: …" at bounding box center [398, 276] width 259 height 51
click at [203, 21] on span "Normal text" at bounding box center [200, 18] width 36 height 7
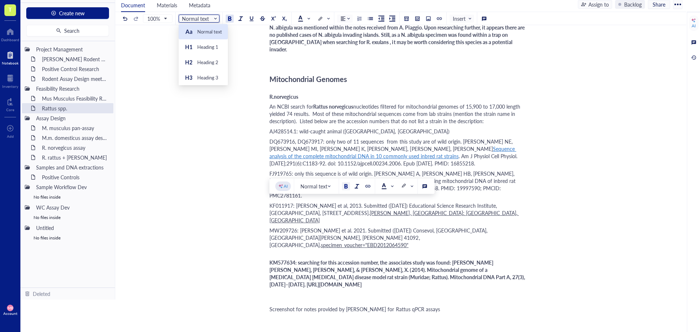
click at [204, 30] on div "Normal text" at bounding box center [209, 31] width 25 height 7
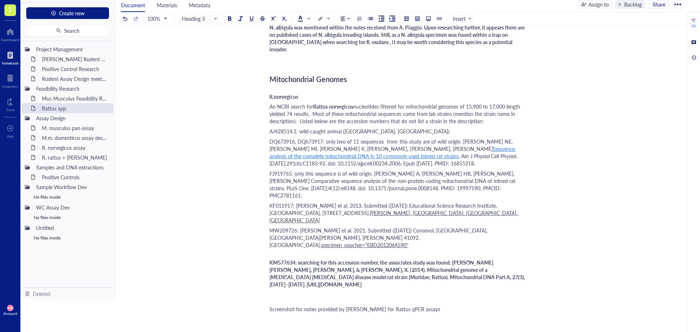
click at [306, 259] on span "KM577634: searching for this accession number, the associates study was found: …" at bounding box center [397, 273] width 256 height 29
click at [305, 259] on span "KM577634: searching for this accession number, the associates study was found: …" at bounding box center [397, 273] width 256 height 29
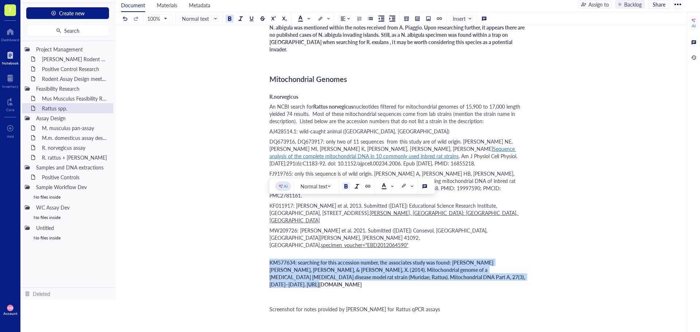
drag, startPoint x: 270, startPoint y: 204, endPoint x: 489, endPoint y: 218, distance: 220.1
click at [489, 251] on div "KM577634: searching for this accession number, the associates study was found: …" at bounding box center [398, 276] width 259 height 51
click at [216, 19] on span "Normal text" at bounding box center [200, 18] width 36 height 7
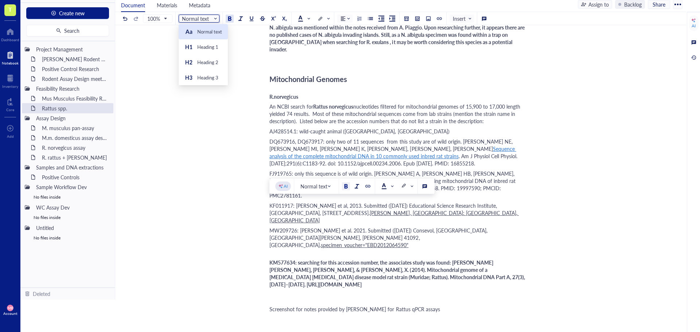
click at [206, 34] on div "Normal text" at bounding box center [209, 31] width 25 height 7
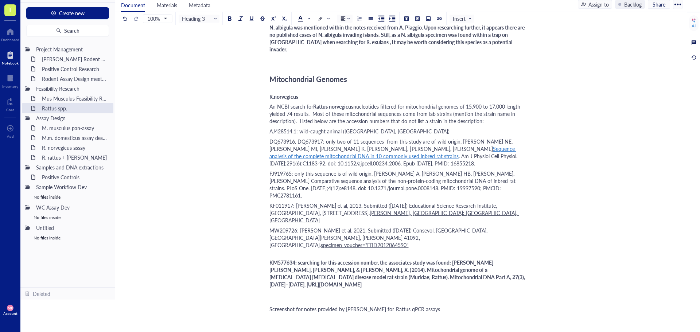
click at [350, 259] on span "KM577634: searching for this accession number, the associates study was found: …" at bounding box center [397, 273] width 256 height 29
click at [347, 259] on span "KM577634: searching for this accession number, the associates study was found: …" at bounding box center [397, 273] width 256 height 29
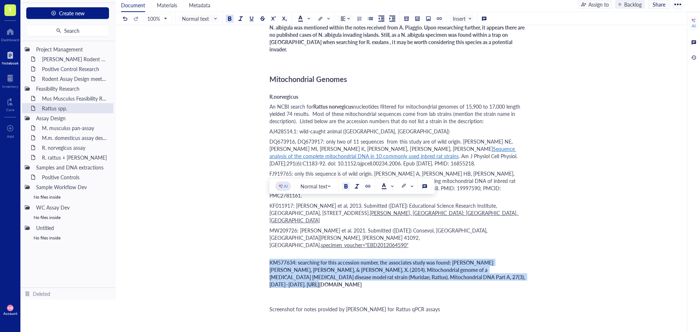
drag, startPoint x: 270, startPoint y: 204, endPoint x: 488, endPoint y: 219, distance: 218.0
click at [488, 251] on div "KM577634: searching for this accession number, the associates study was found: …" at bounding box center [398, 276] width 259 height 51
click at [346, 189] on button at bounding box center [346, 186] width 8 height 8
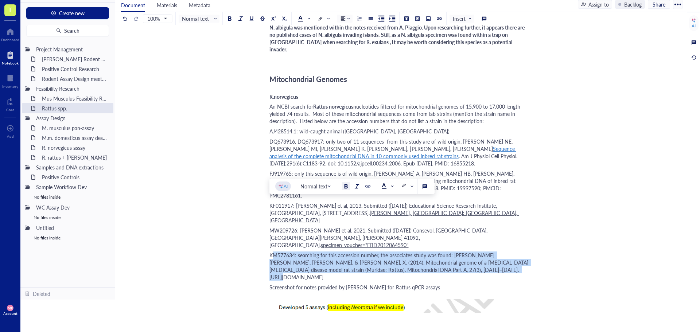
click at [346, 189] on button at bounding box center [346, 186] width 8 height 8
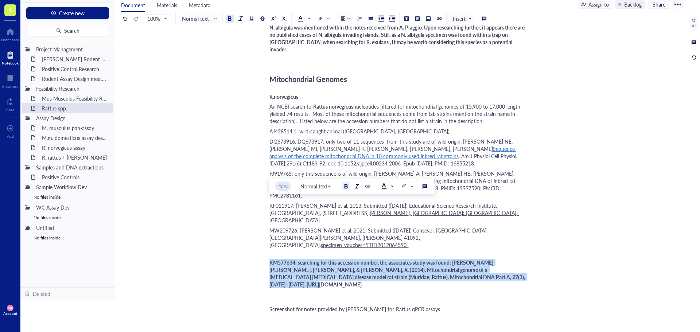
click at [345, 186] on div at bounding box center [345, 186] width 5 height 5
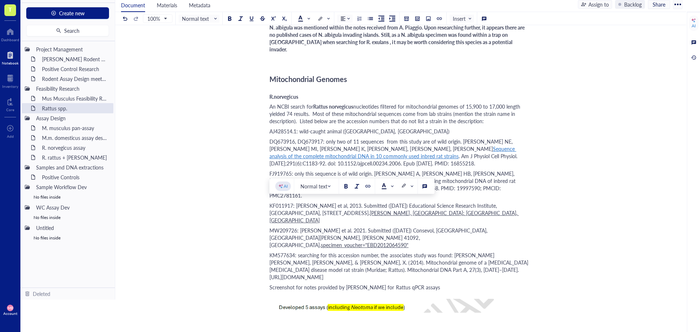
click at [326, 251] on div "KM577634: searching for this accession number, the associates study was found: …" at bounding box center [398, 265] width 259 height 29
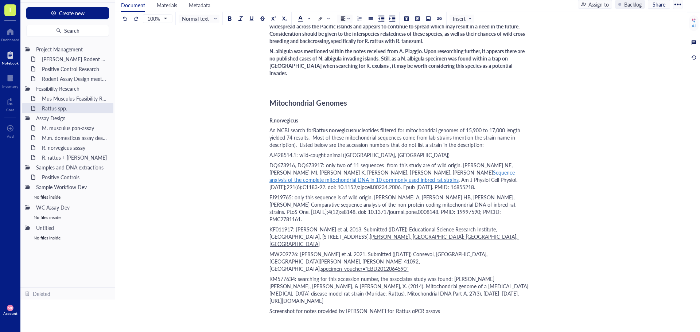
scroll to position [472, 0]
click at [280, 274] on div "KM577634: searching for this accession number, the associates study was found: …" at bounding box center [398, 288] width 259 height 29
click at [298, 274] on span "KM577634: searching for this accession number, the associates study was found: …" at bounding box center [399, 296] width 260 height 44
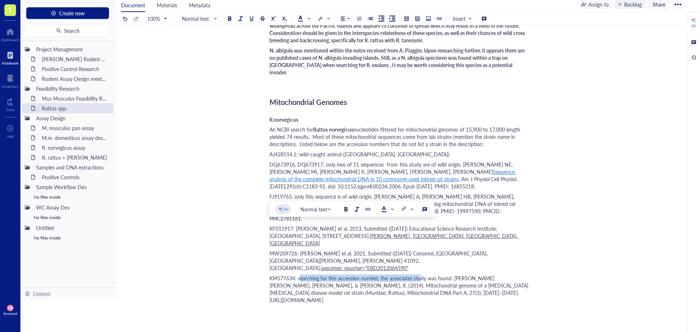
drag, startPoint x: 298, startPoint y: 227, endPoint x: 416, endPoint y: 226, distance: 117.3
click at [416, 274] on span "KM577634: searching for this accession number, the associates study was found: …" at bounding box center [399, 296] width 260 height 44
click at [411, 274] on span "KM577634: searching for this accession number, the associates study was found: …" at bounding box center [399, 296] width 260 height 44
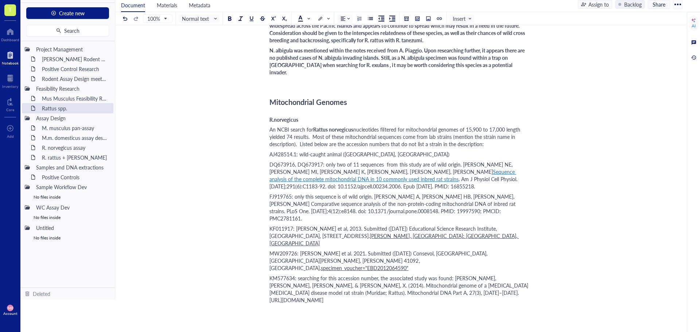
click at [320, 274] on span "KM577634: searching for this accession number, the associated study was found: …" at bounding box center [399, 296] width 260 height 44
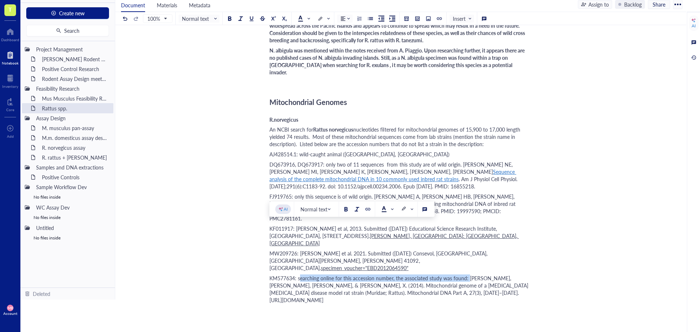
drag, startPoint x: 313, startPoint y: 226, endPoint x: 466, endPoint y: 228, distance: 153.4
click at [466, 274] on span "KM577634: searching online for this accession number, the associated study was …" at bounding box center [399, 296] width 260 height 44
copy span "searching online for this accession number, the associated study was found:"
click at [361, 274] on div "KM577634: searching online for this accession number, the associated study was …" at bounding box center [398, 296] width 259 height 44
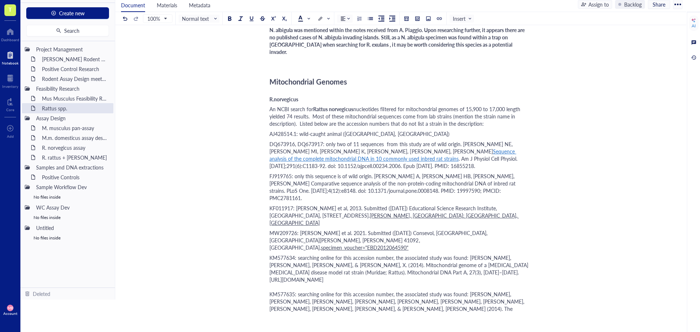
scroll to position [509, 0]
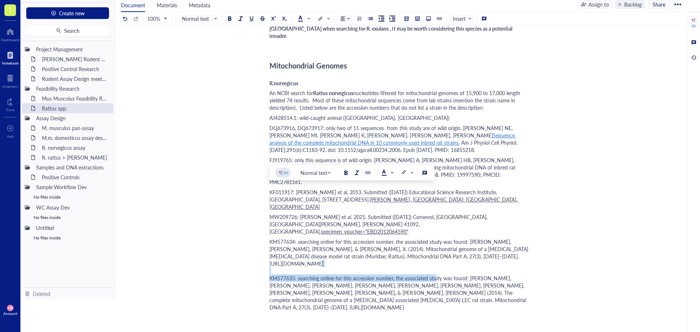
drag, startPoint x: 298, startPoint y: 218, endPoint x: 466, endPoint y: 220, distance: 167.6
click at [466, 238] on span "KM577634: searching online for this accession number, the associated study was …" at bounding box center [399, 274] width 260 height 73
copy span "searching online for this accession number, the associated study was found:"
click at [329, 314] on div "KM657952:" at bounding box center [398, 317] width 259 height 7
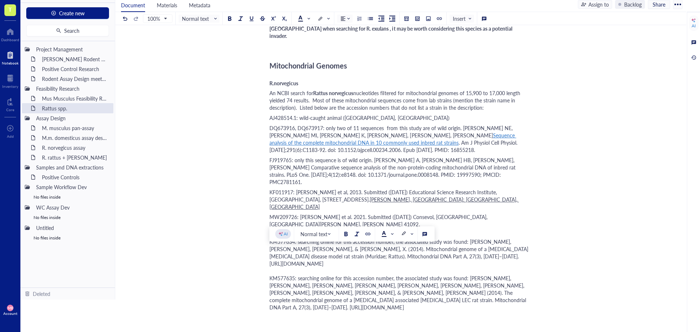
drag, startPoint x: 330, startPoint y: 266, endPoint x: 434, endPoint y: 273, distance: 103.3
click at [434, 314] on div "KM657952: searching online for this accession number, the associated study was …" at bounding box center [398, 332] width 259 height 36
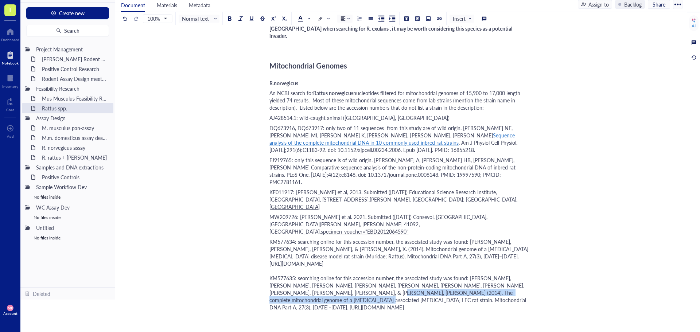
drag, startPoint x: 317, startPoint y: 234, endPoint x: 390, endPoint y: 239, distance: 73.8
click at [390, 239] on div "KM577634: searching online for this accession number, the associated study was …" at bounding box center [398, 274] width 259 height 73
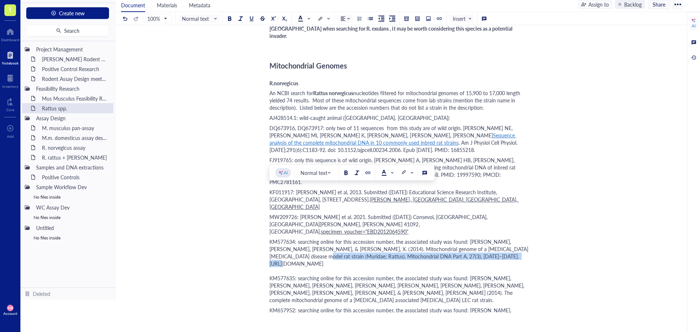
drag, startPoint x: 270, startPoint y: 206, endPoint x: 489, endPoint y: 207, distance: 219.0
click at [489, 238] on div "KM577634: searching online for this accession number, the associated study was …" at bounding box center [398, 271] width 259 height 66
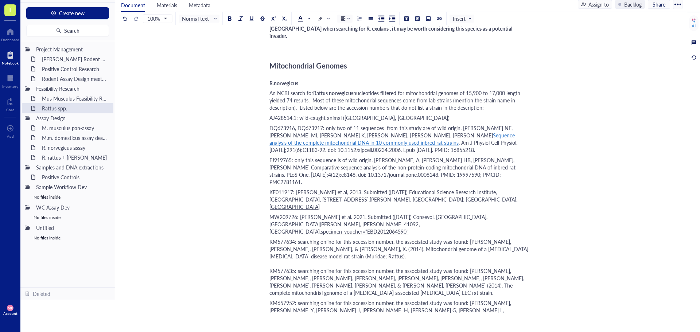
click at [303, 299] on div "KM657952: searching online for this accession number, the associated study was …" at bounding box center [398, 313] width 259 height 29
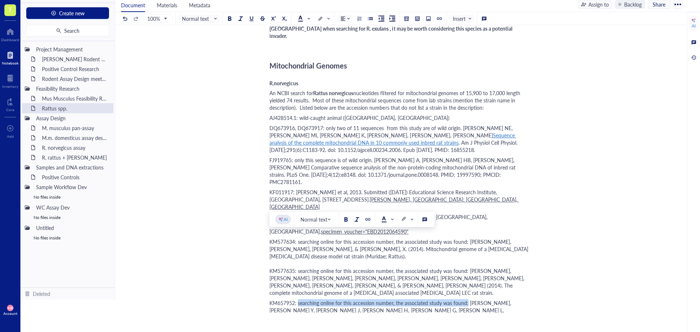
drag, startPoint x: 426, startPoint y: 237, endPoint x: 299, endPoint y: 238, distance: 127.5
click at [299, 299] on span "KM657952: searching online for this accession number, the associated study was …" at bounding box center [397, 313] width 256 height 29
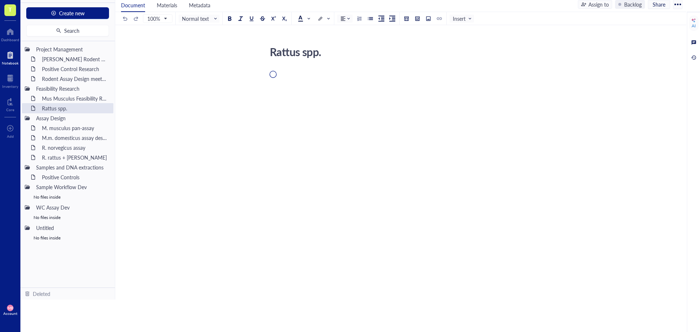
click at [278, 294] on div "Rattus spp. Rattus spp." at bounding box center [400, 168] width 571 height 287
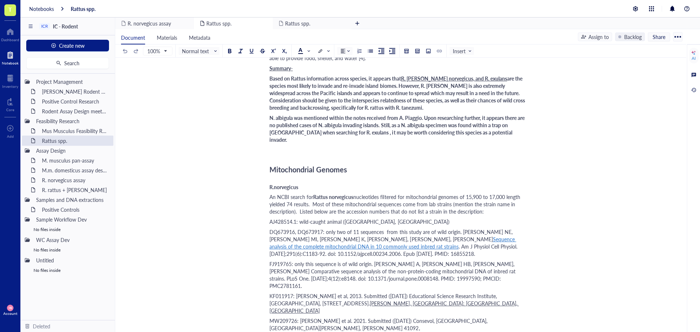
scroll to position [619, 0]
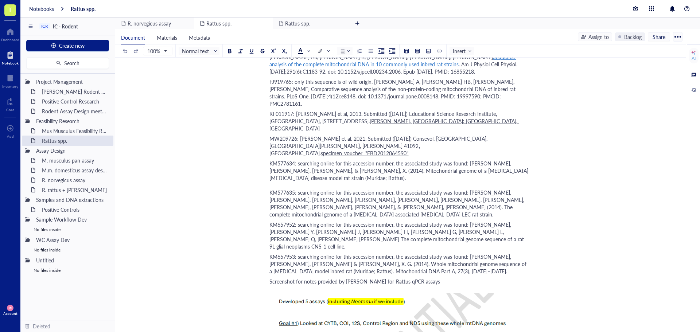
click at [271, 278] on span "Screenshot for notes provided by [PERSON_NAME] for Rattus qPCR assays" at bounding box center [354, 281] width 171 height 7
click at [270, 278] on span "Screenshot for notes provided by [PERSON_NAME] for Rattus qPCR assays" at bounding box center [354, 281] width 171 height 7
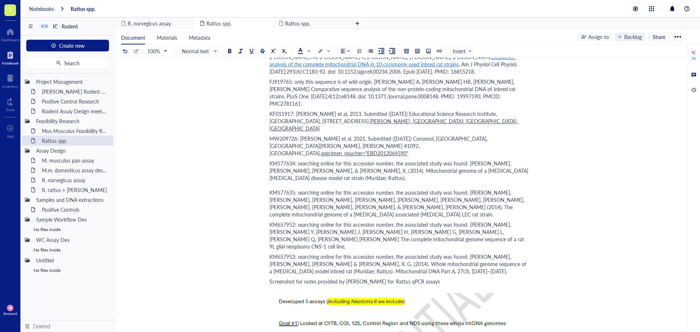
click at [270, 278] on span "Screenshot for notes provided by [PERSON_NAME] for Rattus qPCR assays" at bounding box center [354, 281] width 171 height 7
click at [300, 278] on span "Screenshot for notes provided by [PERSON_NAME] for Rattus qPCR assays" at bounding box center [354, 281] width 171 height 7
click at [373, 278] on span "Screenshot for notes provided by [PERSON_NAME] for Rattus qPCR assays" at bounding box center [354, 281] width 171 height 7
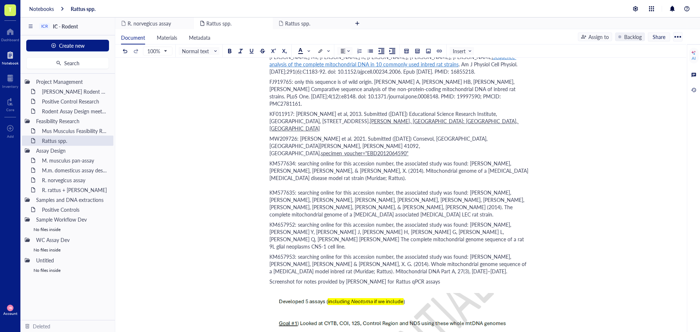
click at [373, 278] on span "Screenshot for notes provided by [PERSON_NAME] for Rattus qPCR assays" at bounding box center [354, 281] width 171 height 7
click at [425, 253] on div "KM657953: searching online for this accession number, the associated study was …" at bounding box center [398, 264] width 259 height 22
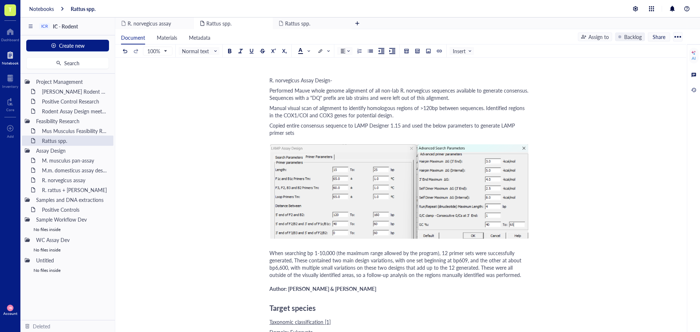
scroll to position [7396, 0]
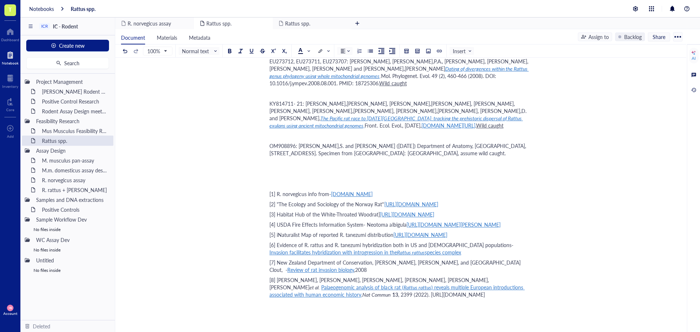
click at [8, 4] on span "T" at bounding box center [10, 10] width 12 height 12
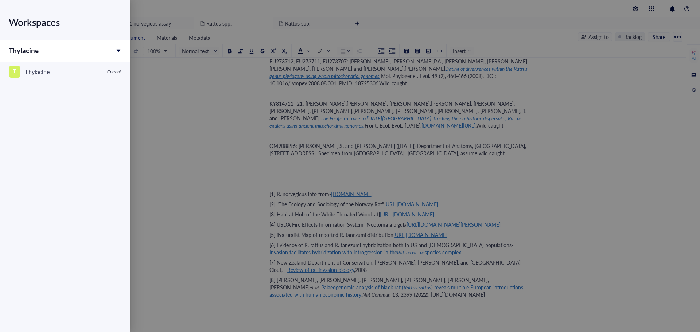
click at [17, 23] on div "Workspaces" at bounding box center [65, 22] width 112 height 20
click at [206, 111] on div at bounding box center [350, 166] width 700 height 332
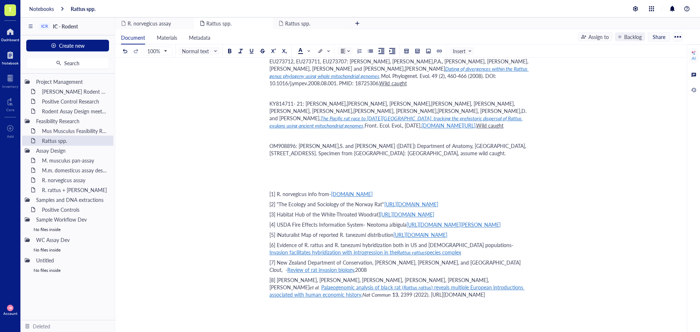
click at [16, 31] on div at bounding box center [10, 32] width 18 height 12
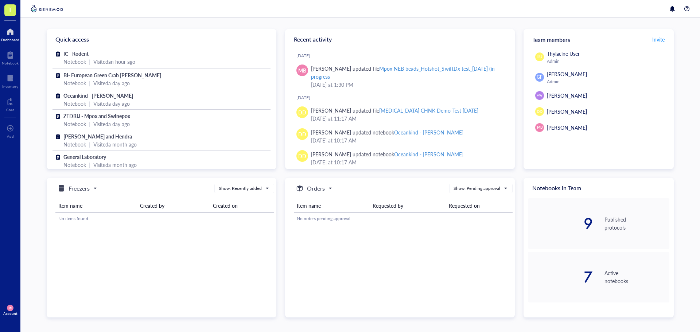
click at [6, 307] on div "MB Account" at bounding box center [10, 310] width 20 height 20
click at [38, 324] on link "Logout" at bounding box center [52, 322] width 48 height 13
click at [82, 55] on span "IC - Rodent" at bounding box center [75, 53] width 25 height 7
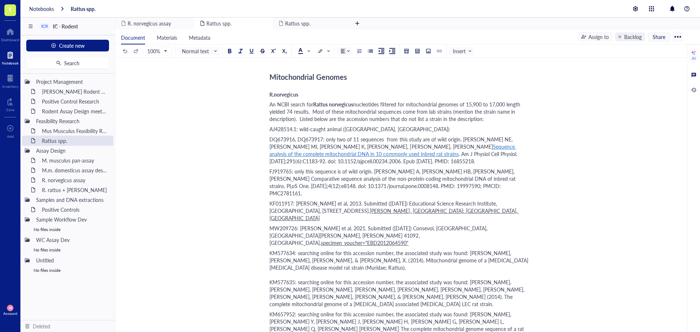
scroll to position [583, 0]
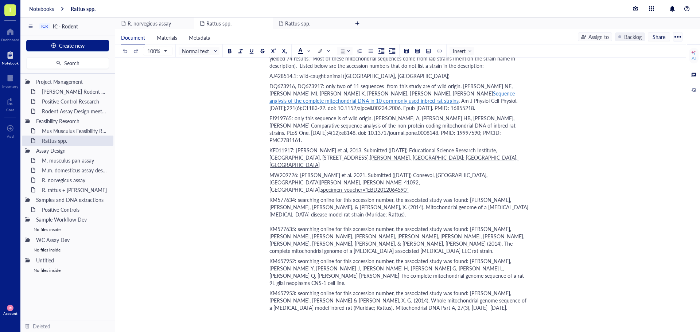
click at [272, 314] on div "﻿" at bounding box center [398, 317] width 259 height 7
drag, startPoint x: 340, startPoint y: 183, endPoint x: 321, endPoint y: 247, distance: 66.0
click at [320, 314] on span "Accession numbers starrting with KM820" at bounding box center [315, 317] width 93 height 7
click at [322, 314] on span "Accession numbers starrting with KM820" at bounding box center [315, 317] width 93 height 7
click at [369, 314] on div "Accession numbers starting with KM820" at bounding box center [398, 317] width 259 height 7
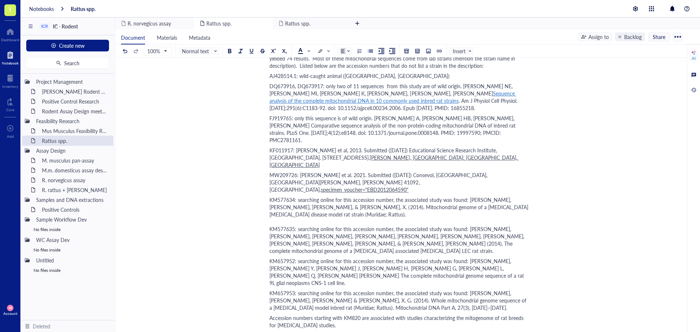
click at [284, 332] on div "﻿" at bounding box center [398, 335] width 259 height 7
click at [414, 332] on div "KP244683.1: assumed of lab origin, submission from" at bounding box center [398, 335] width 259 height 7
click at [494, 332] on div "KP244683.1: assumed of lab origin, submission from Department of Hepatobiliary …" at bounding box center [398, 335] width 259 height 7
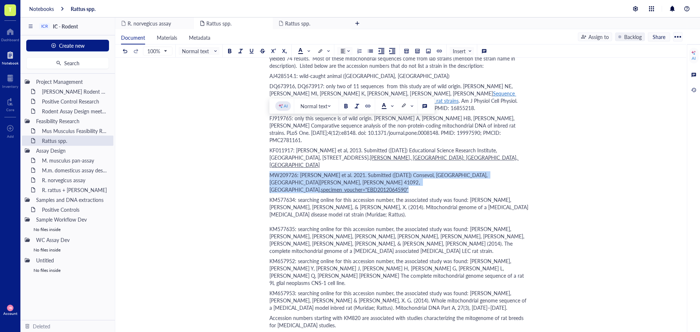
drag, startPoint x: 434, startPoint y: 132, endPoint x: 266, endPoint y: 124, distance: 167.4
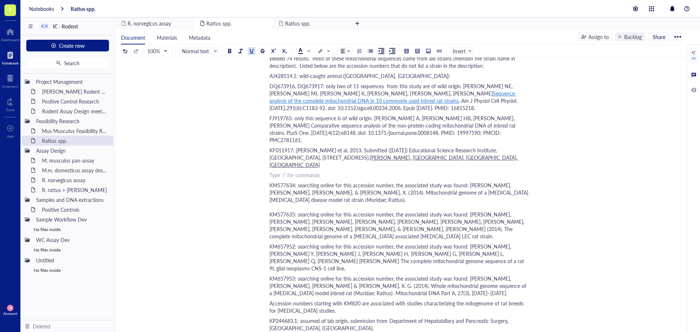
click at [284, 332] on div "﻿" at bounding box center [398, 337] width 259 height 7
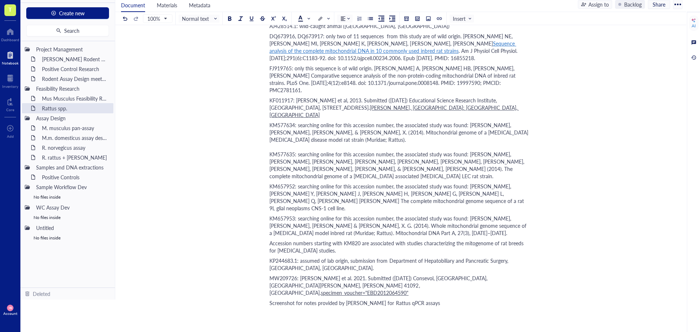
scroll to position [637, 0]
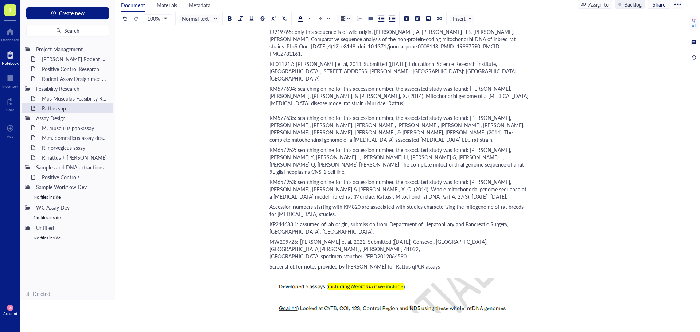
click at [271, 263] on span "Screenshot for notes provided by [PERSON_NAME] for Rattus qPCR assays" at bounding box center [354, 266] width 171 height 7
click at [270, 263] on span "Screenshot for notes provided by [PERSON_NAME] for Rattus qPCR assays" at bounding box center [354, 266] width 171 height 7
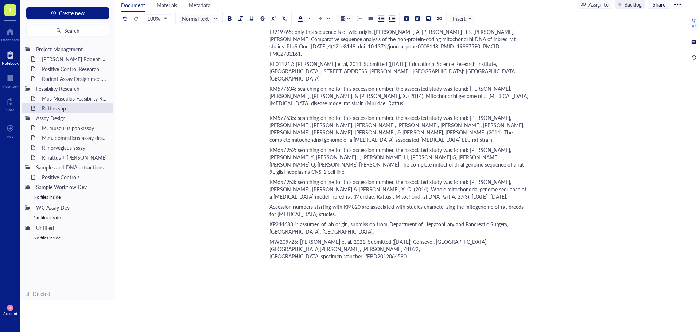
click at [270, 263] on div "﻿" at bounding box center [398, 266] width 259 height 7
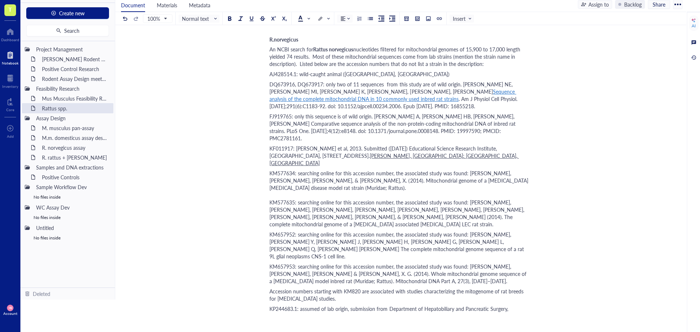
scroll to position [564, 0]
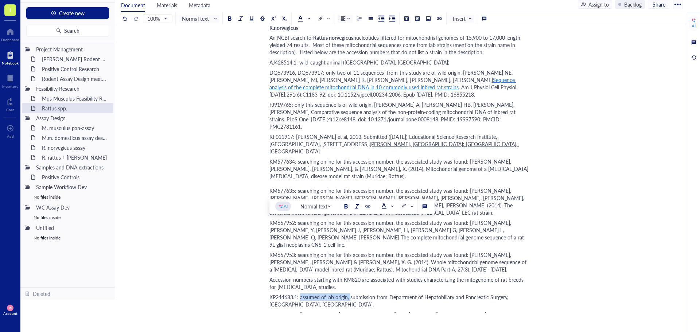
drag, startPoint x: 308, startPoint y: 224, endPoint x: 350, endPoint y: 225, distance: 41.5
click at [350, 293] on span "KP244683.1: assumed of lab origin, submission from Department of Hepatobiliary …" at bounding box center [389, 300] width 240 height 15
copy span "assumed of lab origin,"
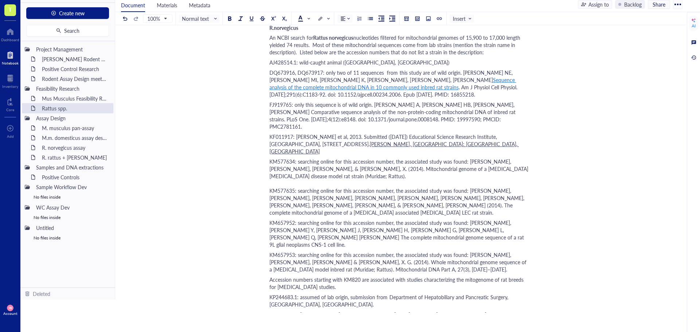
click at [388, 325] on span "specimen_voucher="EBD2012064590"" at bounding box center [364, 328] width 87 height 7
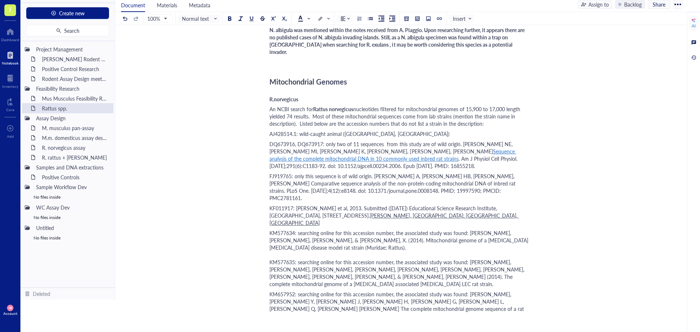
scroll to position [491, 0]
drag, startPoint x: 269, startPoint y: 92, endPoint x: 295, endPoint y: 91, distance: 26.3
click at [295, 132] on span "AJ428514.1: wild-caught animal ([GEOGRAPHIC_DATA], [GEOGRAPHIC_DATA])" at bounding box center [359, 135] width 180 height 7
click at [309, 16] on span at bounding box center [304, 19] width 12 height 6
click at [327, 19] on span at bounding box center [323, 18] width 12 height 7
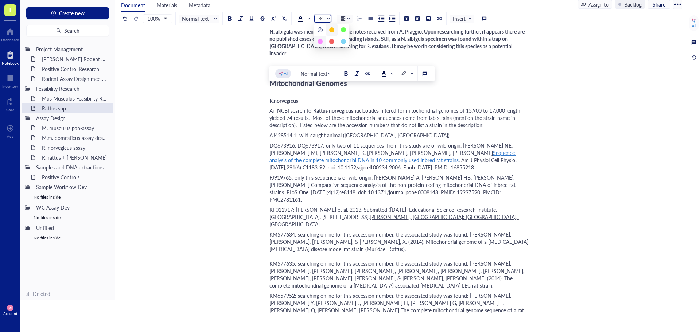
click at [318, 40] on div at bounding box center [319, 41] width 5 height 5
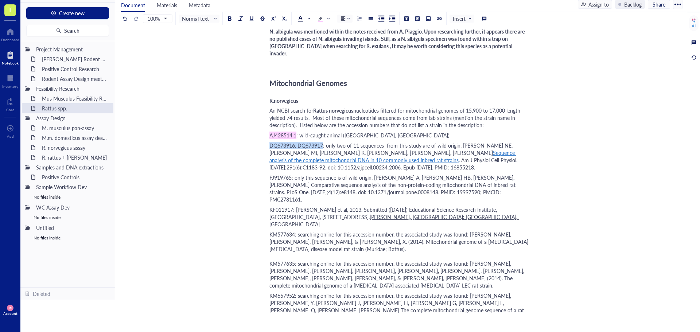
drag, startPoint x: 270, startPoint y: 101, endPoint x: 323, endPoint y: 101, distance: 53.6
click at [323, 142] on span "DQ673916, DQ673917: only two of 11 sequences from this study are of wild origin…" at bounding box center [391, 149] width 244 height 15
click at [330, 18] on span at bounding box center [323, 18] width 13 height 11
click at [320, 42] on div at bounding box center [319, 41] width 5 height 5
drag, startPoint x: 269, startPoint y: 134, endPoint x: 293, endPoint y: 134, distance: 23.7
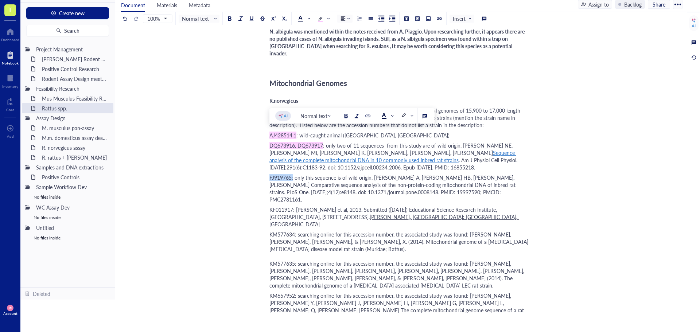
click at [293, 174] on span "FJ919765: only this sequence is of wild origin. [PERSON_NAME] A, [PERSON_NAME] …" at bounding box center [392, 188] width 247 height 29
click at [320, 19] on div at bounding box center [319, 18] width 5 height 5
click at [328, 19] on span at bounding box center [323, 18] width 12 height 7
click at [321, 42] on div at bounding box center [319, 41] width 5 height 5
click at [269, 206] on span "KF011917: [PERSON_NAME] et al, 2013. Submitted ([DATE]) Educational Science Res…" at bounding box center [383, 213] width 229 height 15
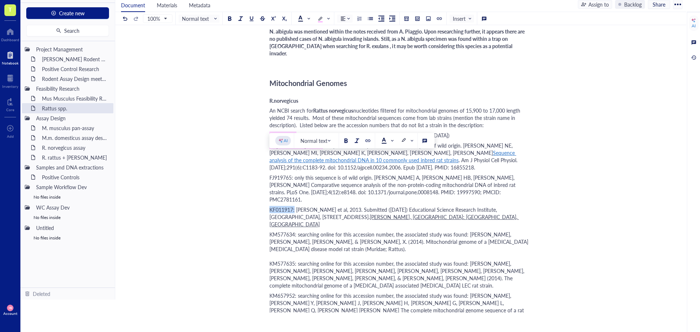
drag, startPoint x: 269, startPoint y: 157, endPoint x: 295, endPoint y: 160, distance: 25.6
click at [295, 206] on span "KF011917: [PERSON_NAME] et al, 2013. Submitted ([DATE]) Educational Science Res…" at bounding box center [383, 213] width 229 height 15
click at [327, 19] on span at bounding box center [323, 18] width 12 height 7
click at [320, 41] on div at bounding box center [319, 41] width 5 height 5
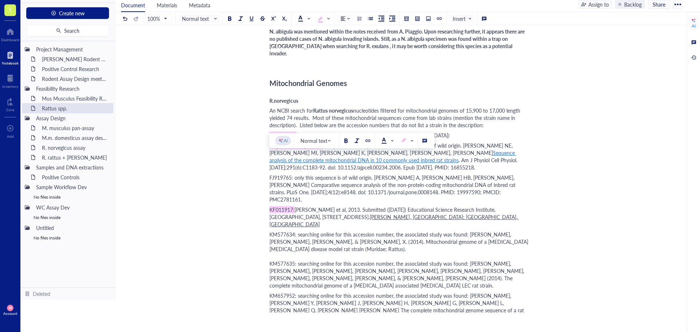
click at [281, 231] on span "KM577634: searching online for this accession number, the associated study was …" at bounding box center [399, 260] width 260 height 58
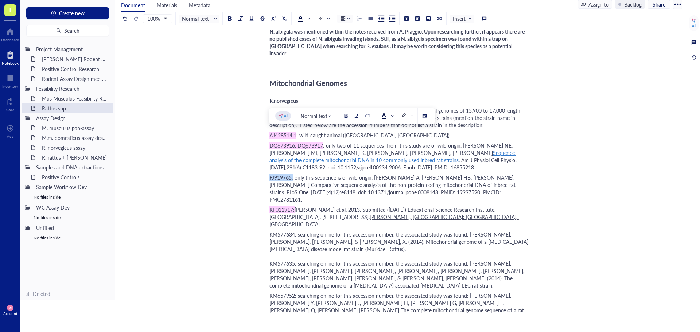
drag, startPoint x: 270, startPoint y: 134, endPoint x: 293, endPoint y: 134, distance: 23.0
click at [293, 174] on span "FJ919765: only this sequence is of wild origin. [PERSON_NAME] A, [PERSON_NAME] …" at bounding box center [392, 188] width 247 height 29
click at [328, 17] on span at bounding box center [323, 18] width 12 height 7
click at [321, 41] on div at bounding box center [319, 41] width 5 height 5
click at [303, 231] on span "KM577634: searching online for this accession number, the associated study was …" at bounding box center [399, 260] width 260 height 58
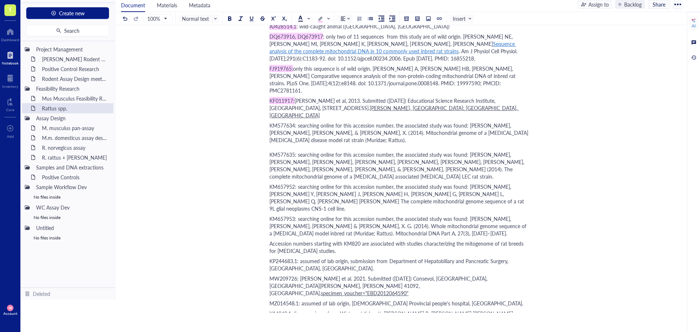
scroll to position [600, 0]
drag, startPoint x: 270, startPoint y: 204, endPoint x: 299, endPoint y: 204, distance: 29.1
click at [299, 274] on span "MW209726: [PERSON_NAME] et al. 2021. Submitted ([DATE]) Consevol, [GEOGRAPHIC_D…" at bounding box center [378, 285] width 219 height 22
click at [411, 187] on span at bounding box center [407, 187] width 12 height 6
click at [404, 212] on div at bounding box center [403, 211] width 5 height 5
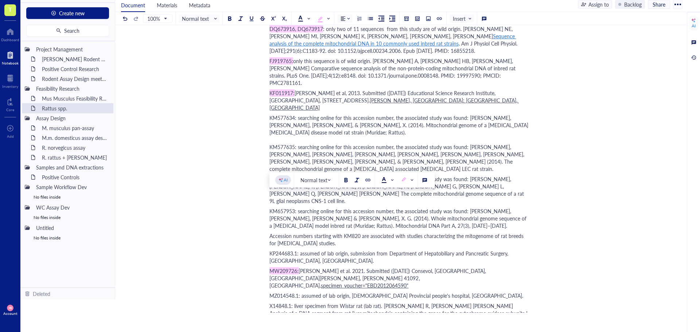
scroll to position [637, 0]
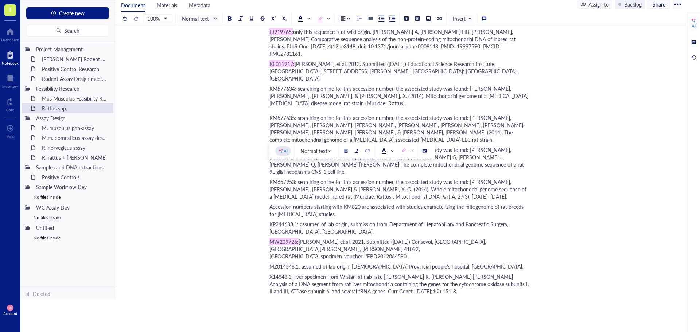
click at [281, 308] on div "﻿" at bounding box center [398, 311] width 259 height 7
click at [275, 298] on div "﻿" at bounding box center [398, 301] width 259 height 7
click at [395, 308] on div "Searching for studies on Rattus phylogenetics, two" at bounding box center [398, 311] width 259 height 7
click at [413, 308] on span "Searching for studies on Rattus phylogenetics, two sequences prijecst were iden…" at bounding box center [364, 311] width 191 height 7
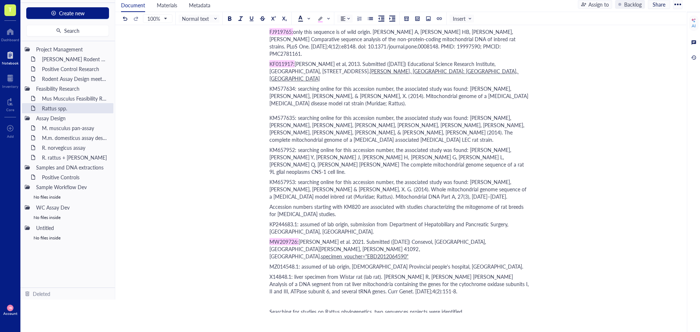
click at [487, 308] on div "Searching for studies on Rattus phylogenetics, two sequences projects were iden…" at bounding box center [398, 311] width 259 height 7
